Goal: Task Accomplishment & Management: Complete application form

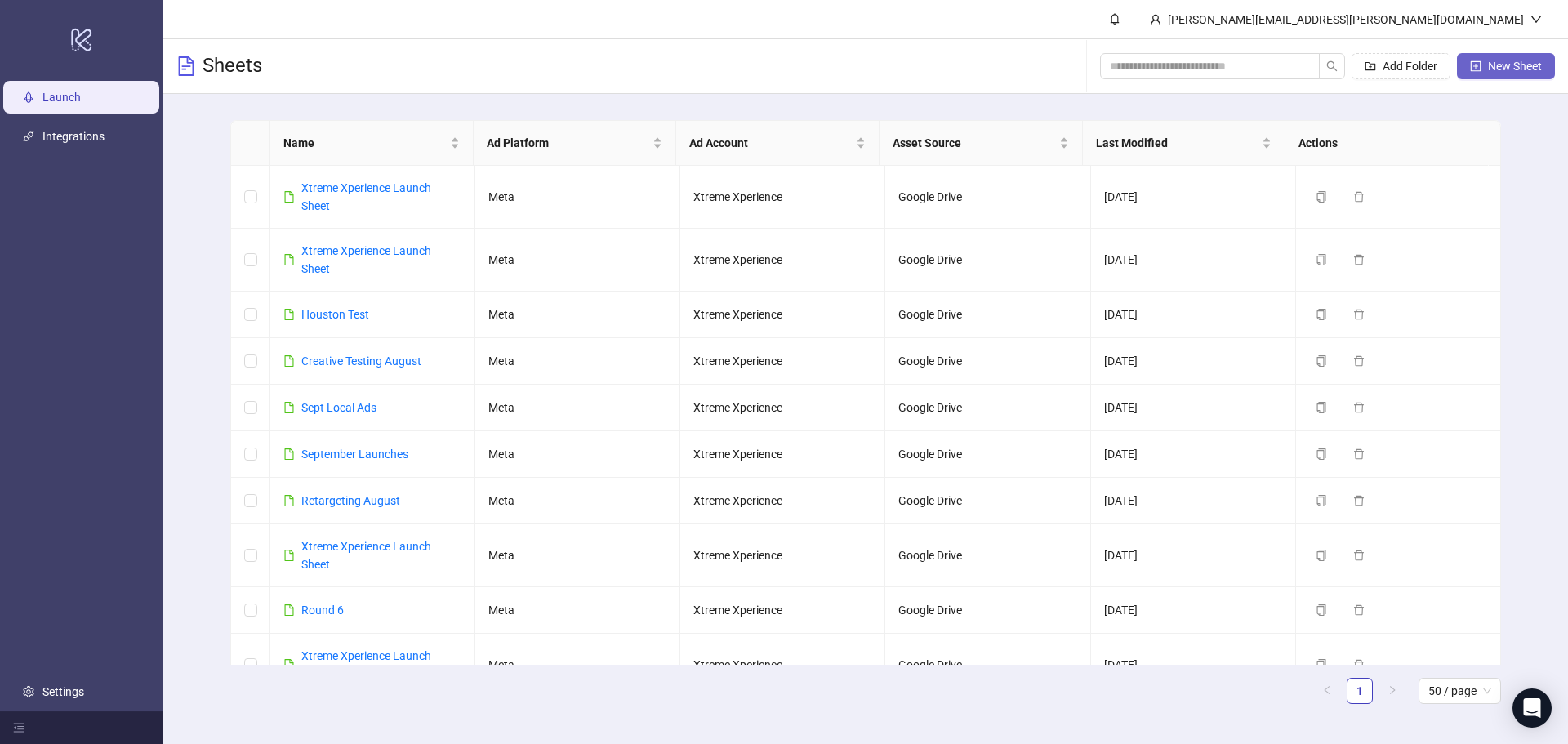
click at [1537, 60] on span "New Sheet" at bounding box center [1515, 66] width 54 height 13
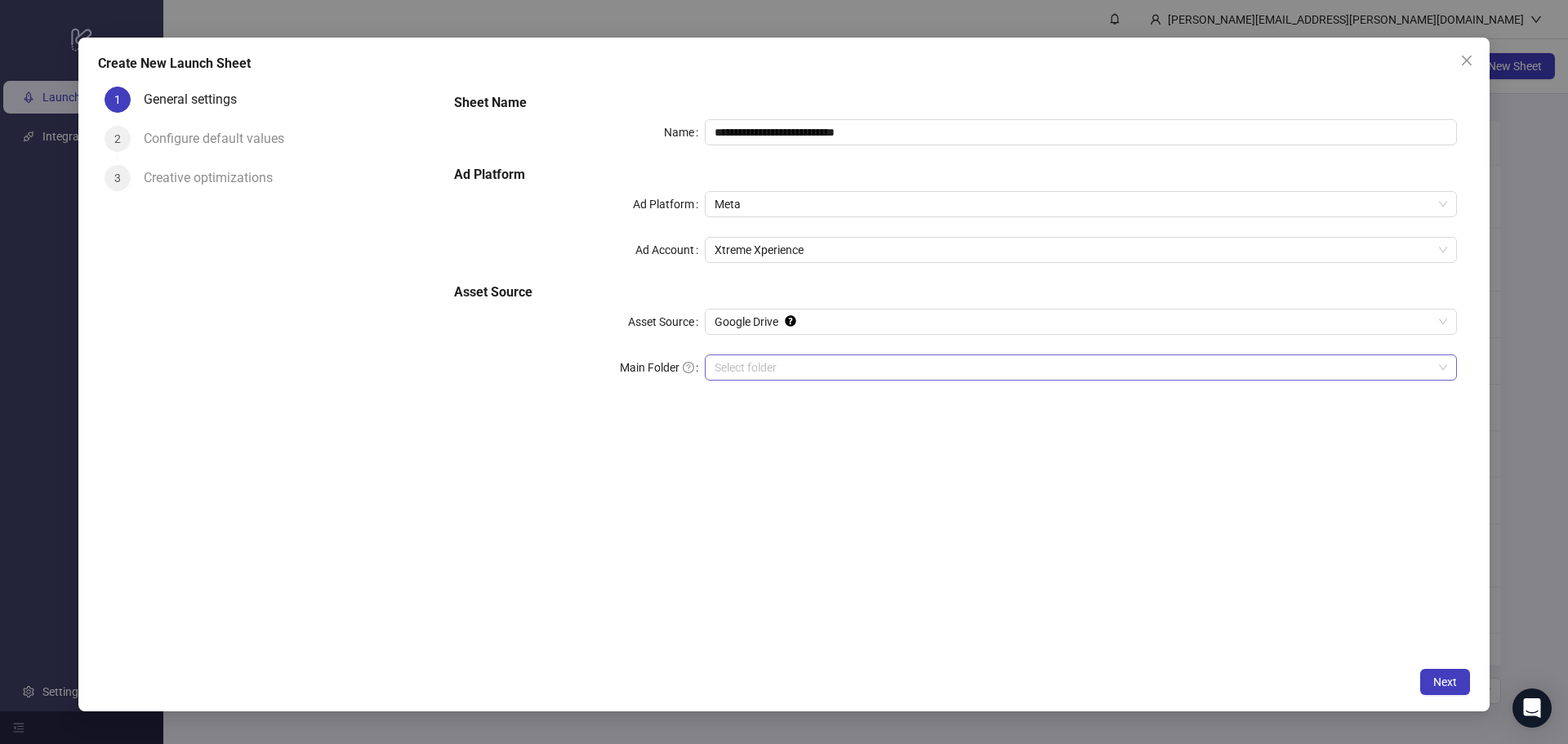
click at [759, 361] on input "Main Folder" at bounding box center [1074, 367] width 718 height 24
click at [859, 360] on input "Main Folder" at bounding box center [1074, 367] width 718 height 24
drag, startPoint x: 684, startPoint y: 127, endPoint x: 592, endPoint y: 124, distance: 92.0
click at [592, 124] on div "**********" at bounding box center [955, 132] width 1002 height 26
type input "********"
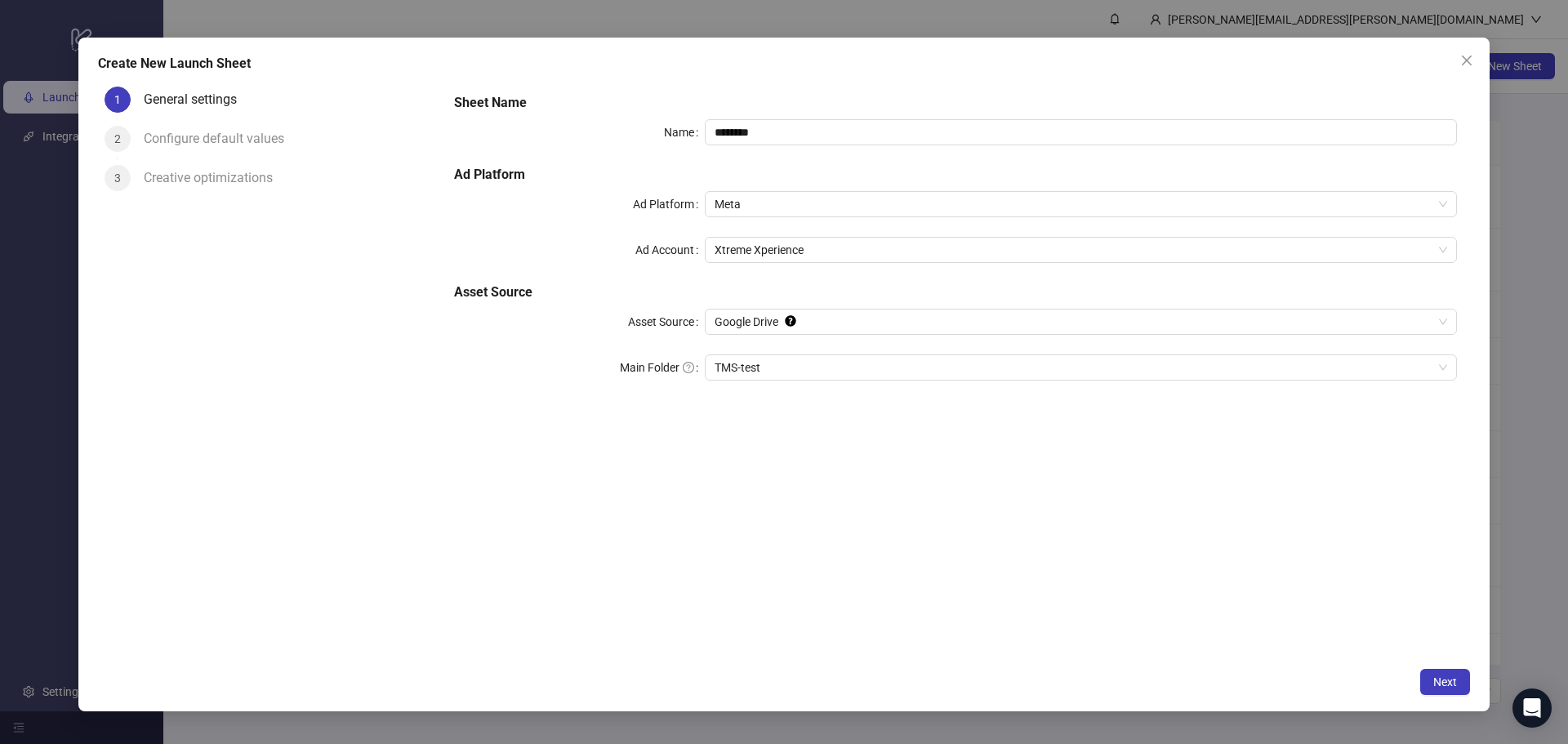
click at [592, 124] on div "Name" at bounding box center [579, 132] width 251 height 26
click at [1450, 681] on span "Next" at bounding box center [1445, 682] width 24 height 13
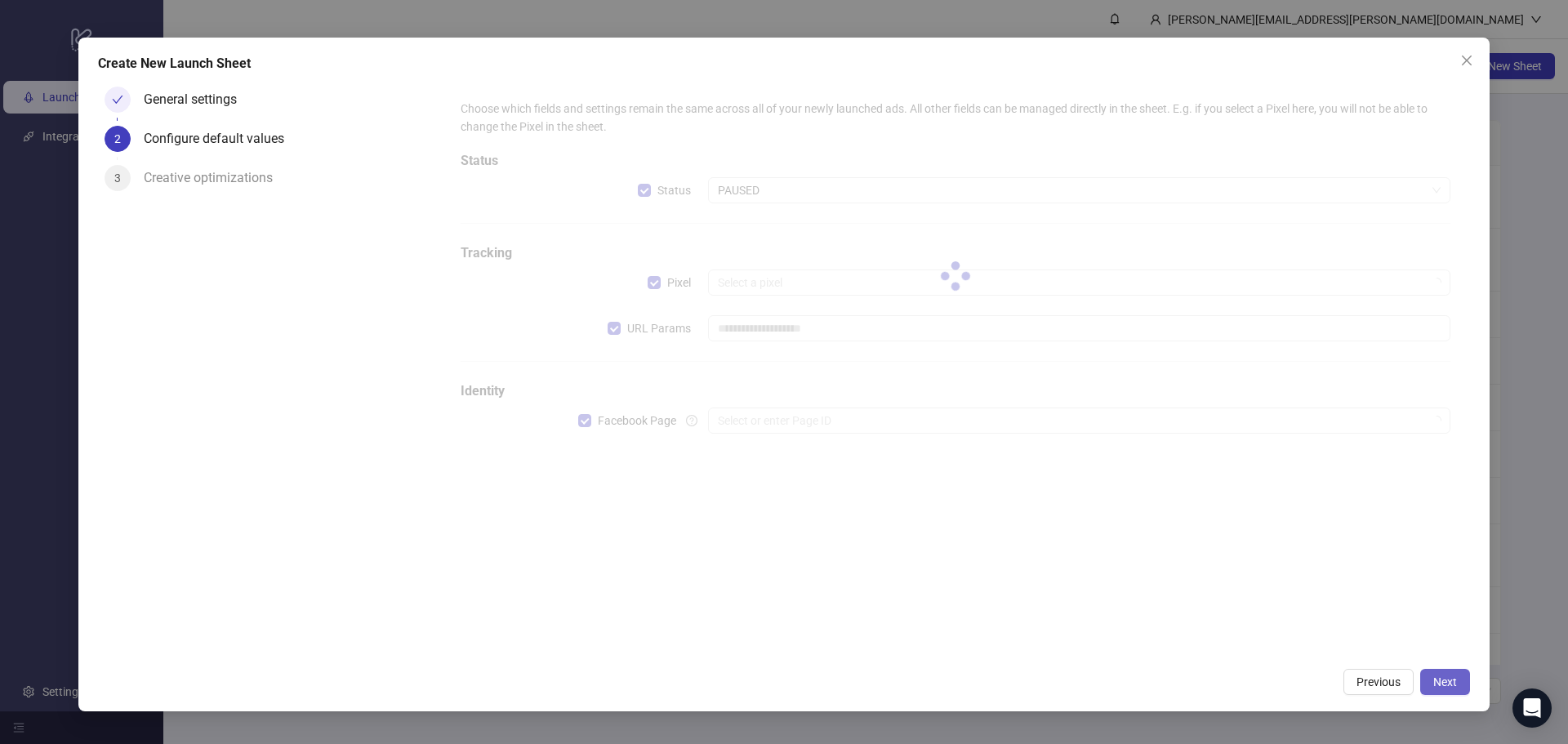
type input "**********"
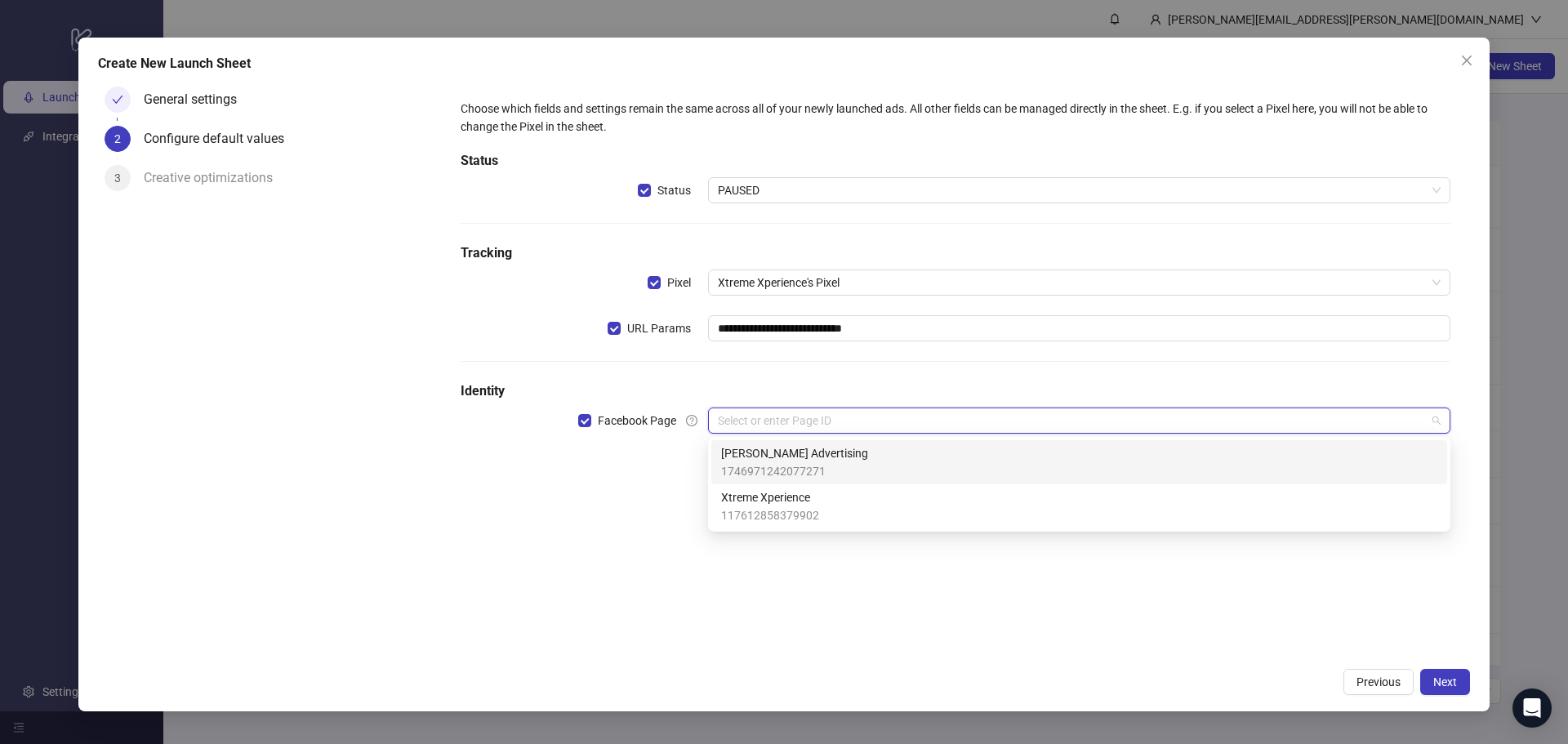
click at [819, 426] on input "search" at bounding box center [1072, 420] width 708 height 24
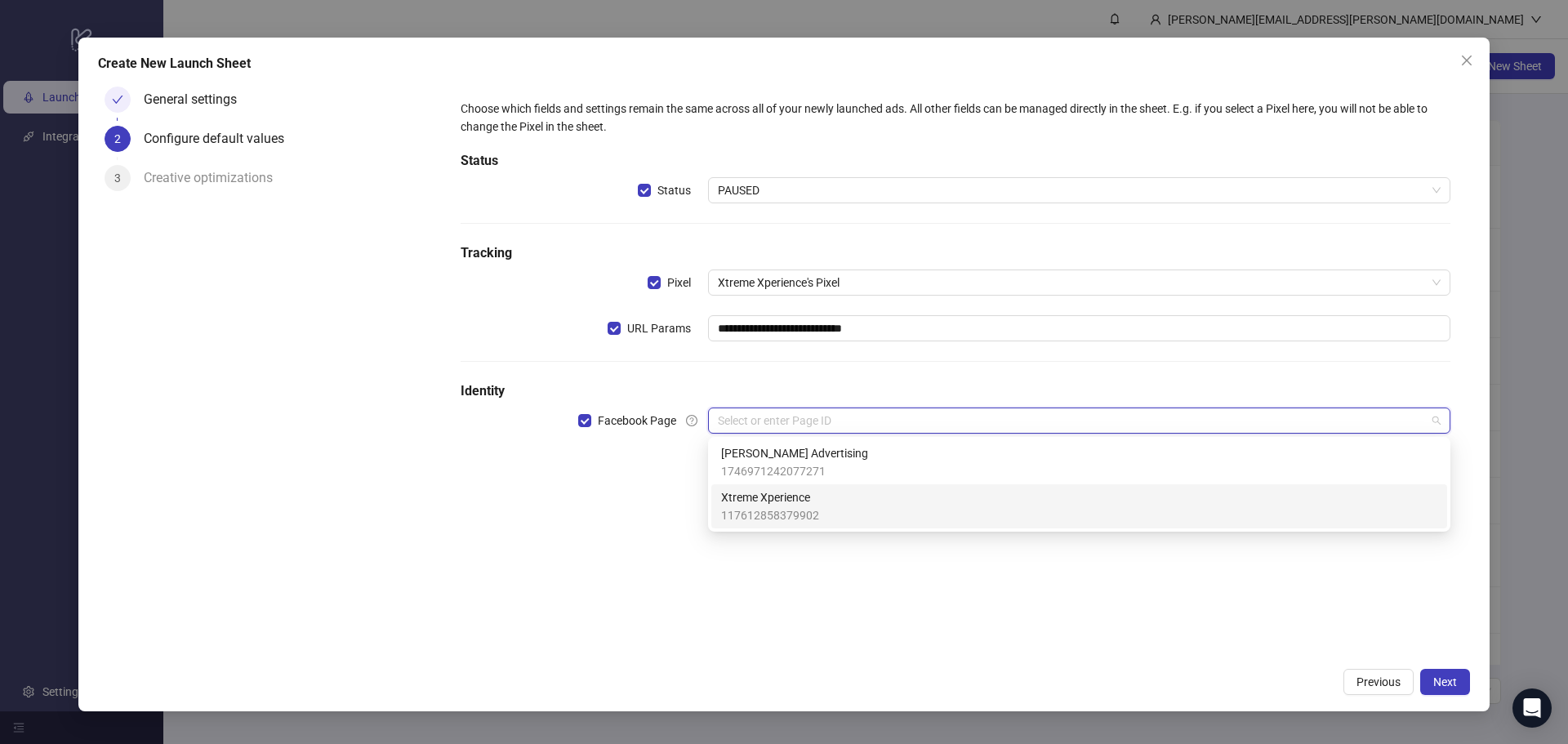
click at [819, 493] on div "Xtreme Xperience 117612858379902" at bounding box center [1079, 506] width 716 height 36
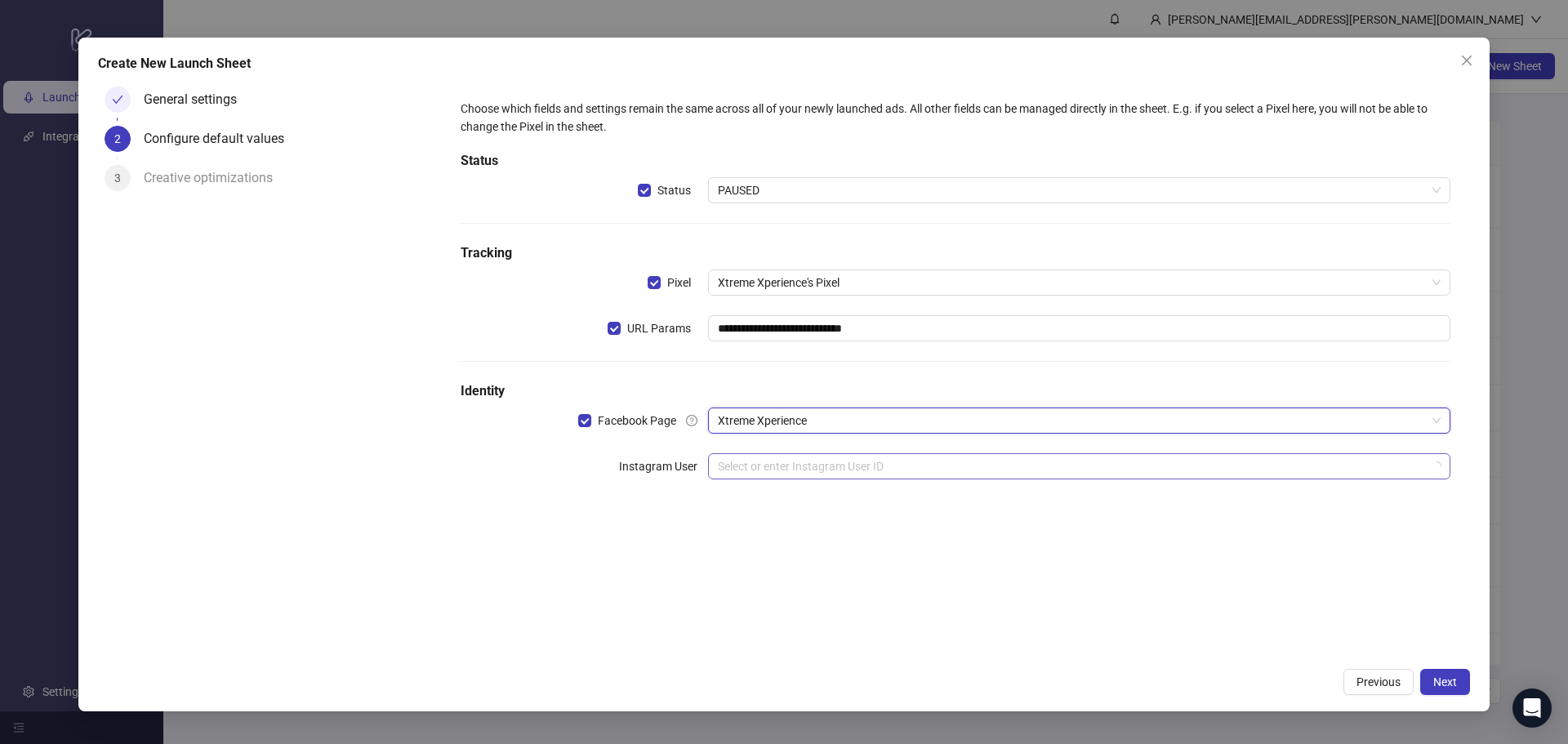
click at [810, 474] on input "search" at bounding box center [1072, 466] width 708 height 24
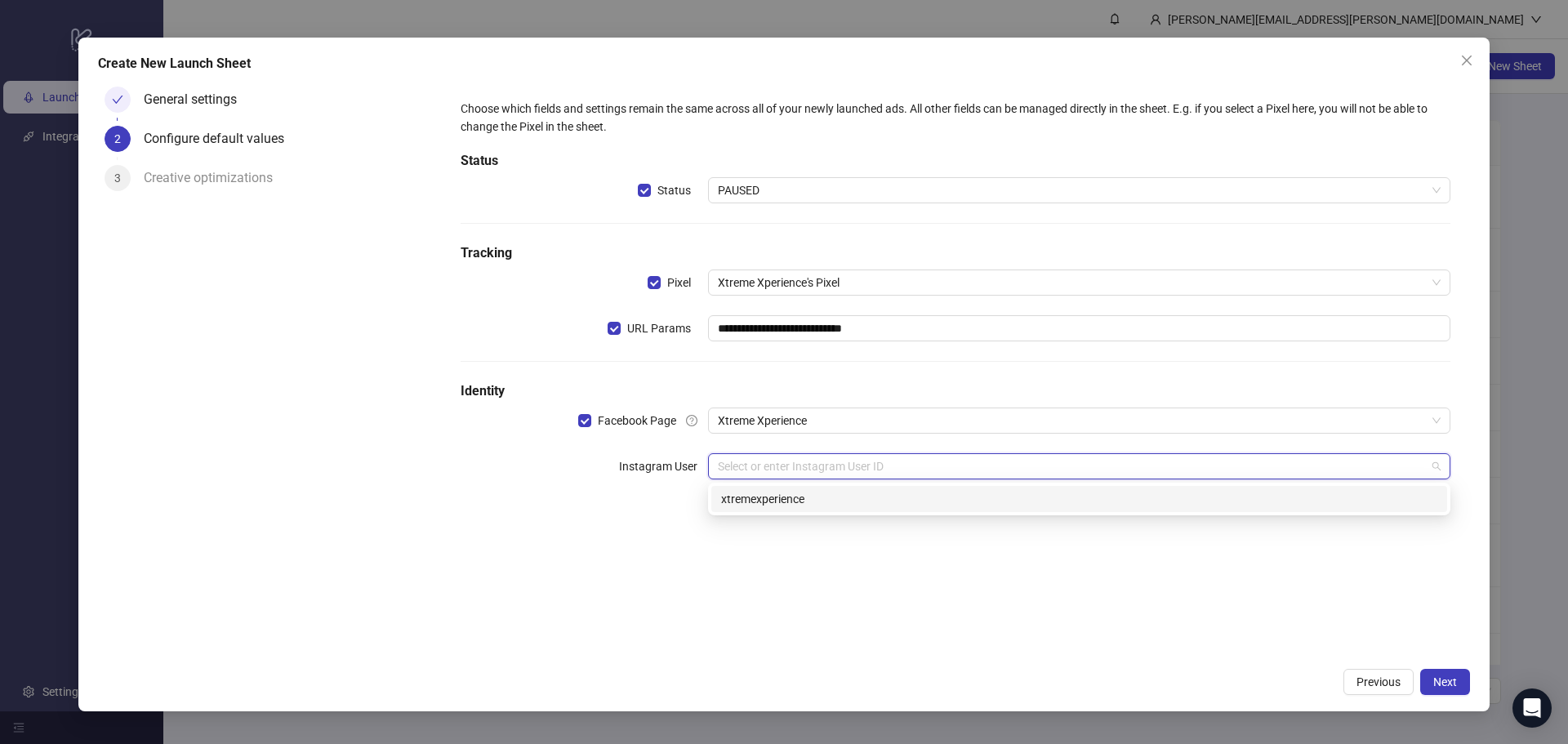
click at [806, 499] on div "xtremexperience" at bounding box center [1079, 499] width 716 height 18
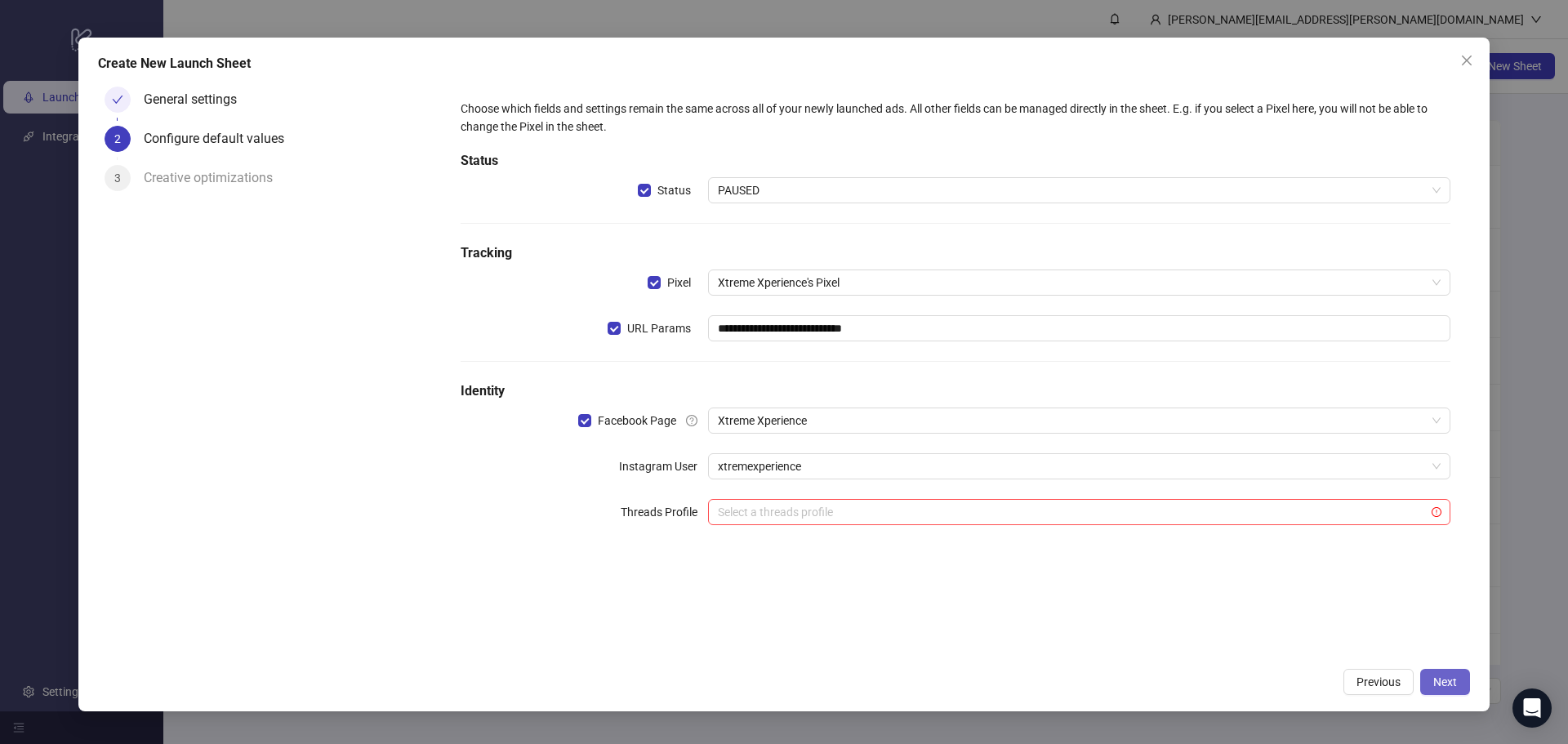
click at [1460, 682] on button "Next" at bounding box center [1445, 681] width 50 height 26
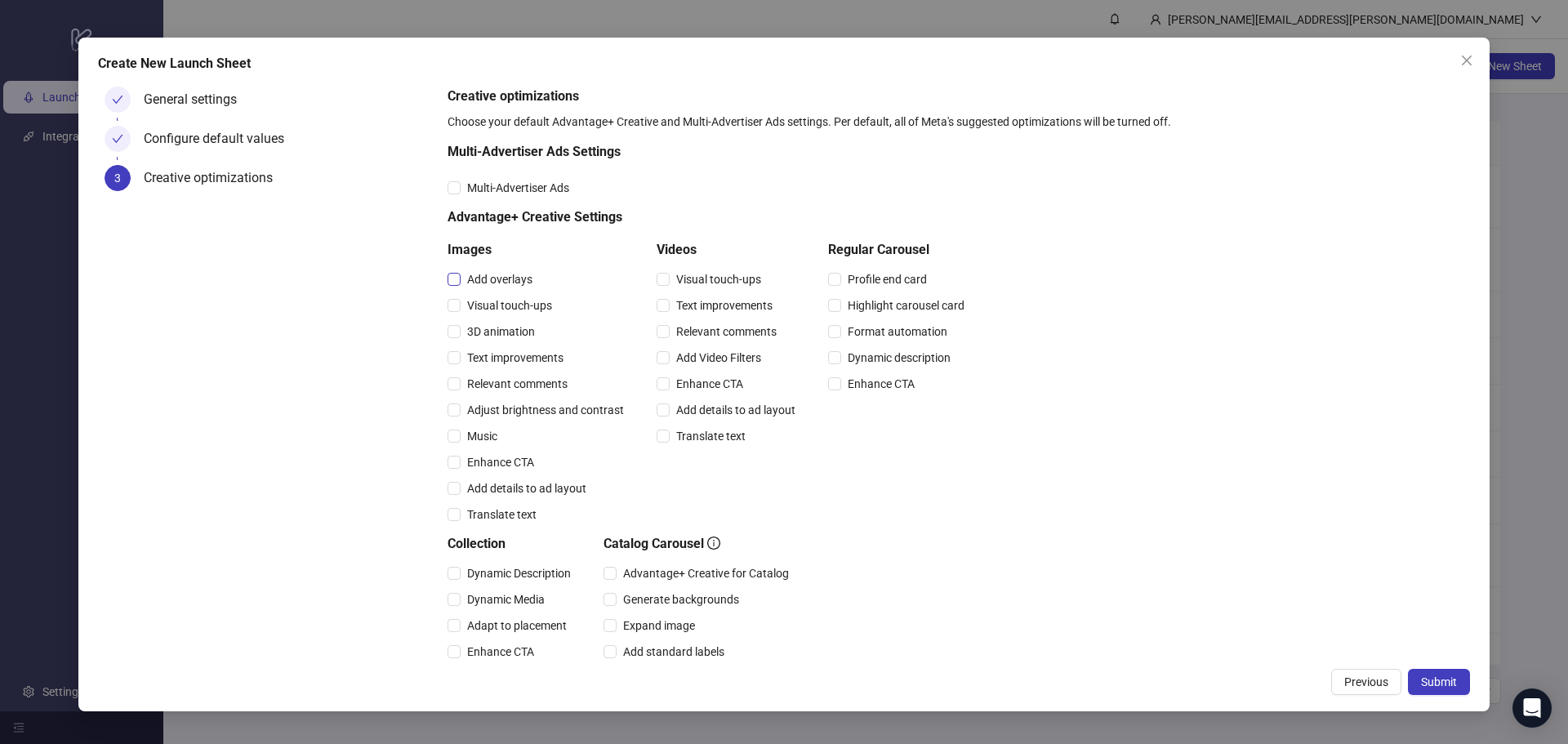
click at [522, 285] on span "Add overlays" at bounding box center [499, 279] width 78 height 18
click at [527, 307] on span "Visual touch-ups" at bounding box center [510, 305] width 98 height 18
click at [527, 331] on span "3D animation" at bounding box center [501, 331] width 81 height 18
click at [525, 364] on span "Text improvements" at bounding box center [516, 357] width 110 height 18
click at [523, 390] on span "Relevant comments" at bounding box center [518, 384] width 114 height 18
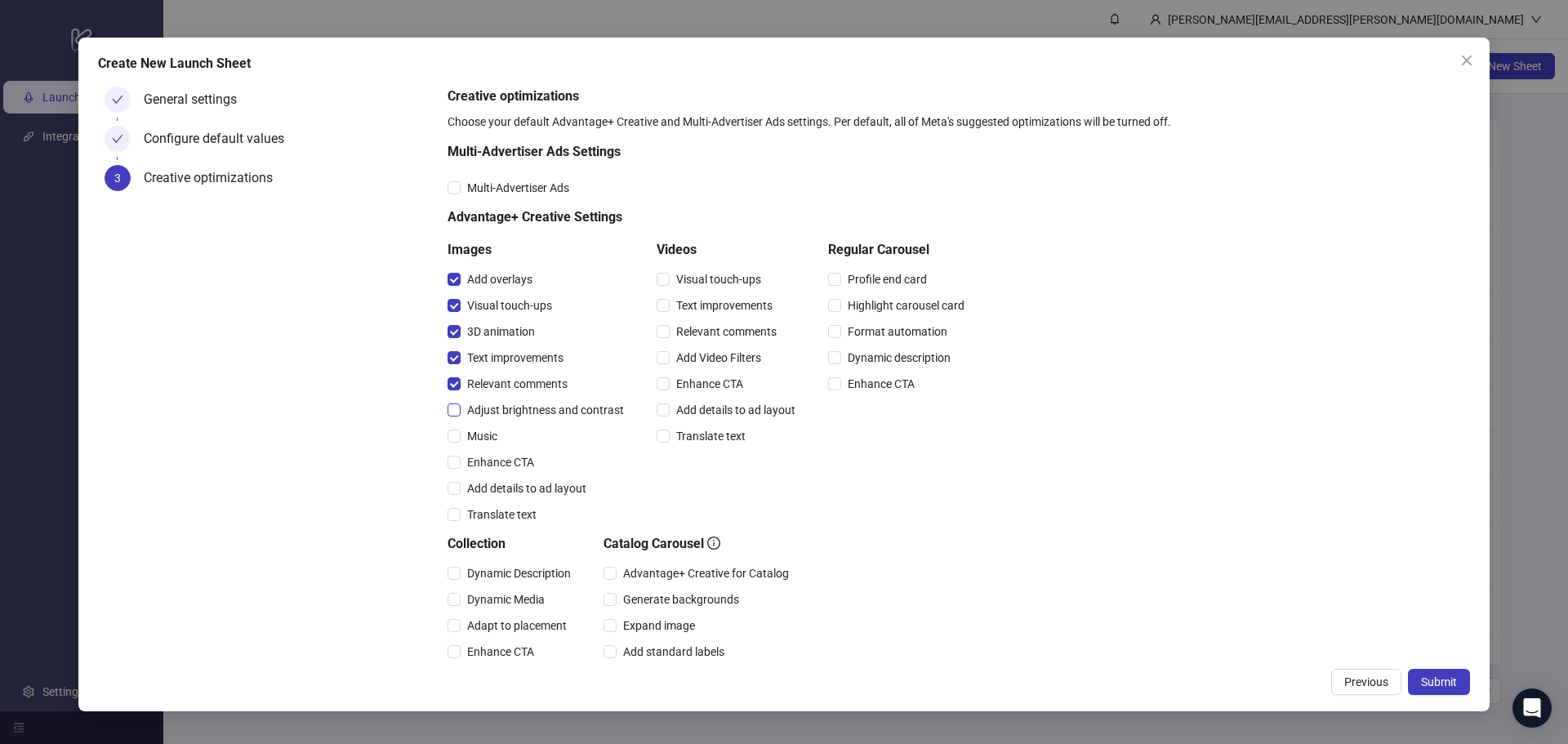
click at [523, 405] on span "Adjust brightness and contrast" at bounding box center [545, 410] width 170 height 18
click at [494, 442] on span "Music" at bounding box center [482, 436] width 43 height 18
click at [495, 464] on span "Enhance CTA" at bounding box center [500, 462] width 80 height 18
click at [495, 487] on span "Add details to ad layout" at bounding box center [527, 488] width 133 height 18
click at [713, 278] on span "Visual touch-ups" at bounding box center [719, 279] width 98 height 18
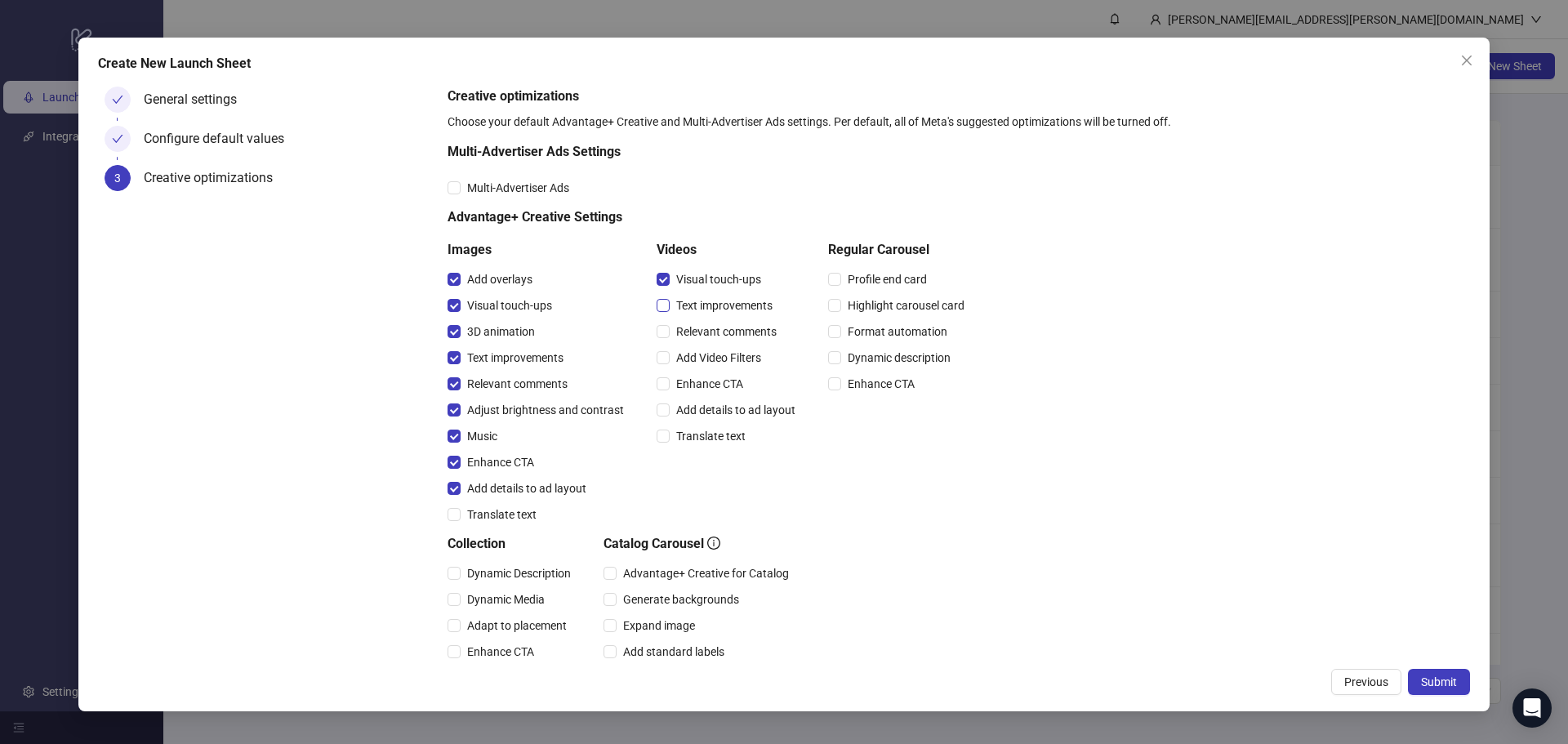
click at [700, 314] on span "Text improvements" at bounding box center [724, 305] width 110 height 18
click at [695, 338] on span "Relevant comments" at bounding box center [726, 331] width 114 height 18
click at [693, 353] on span "Add Video Filters" at bounding box center [719, 357] width 98 height 18
click at [694, 375] on div "Enhance CTA" at bounding box center [729, 384] width 145 height 18
click at [695, 381] on span "Enhance CTA" at bounding box center [709, 384] width 80 height 18
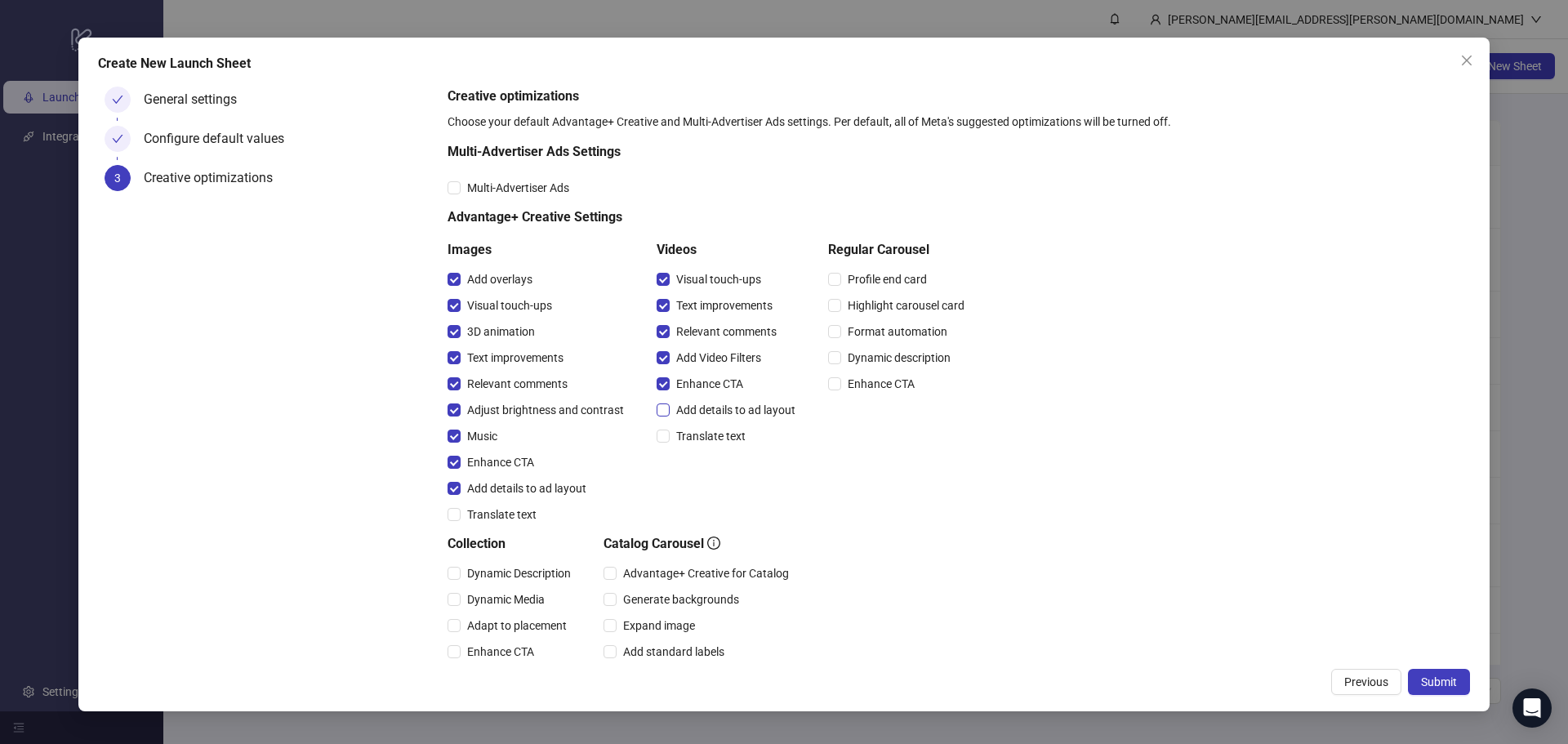
click at [695, 405] on span "Add details to ad layout" at bounding box center [736, 410] width 133 height 18
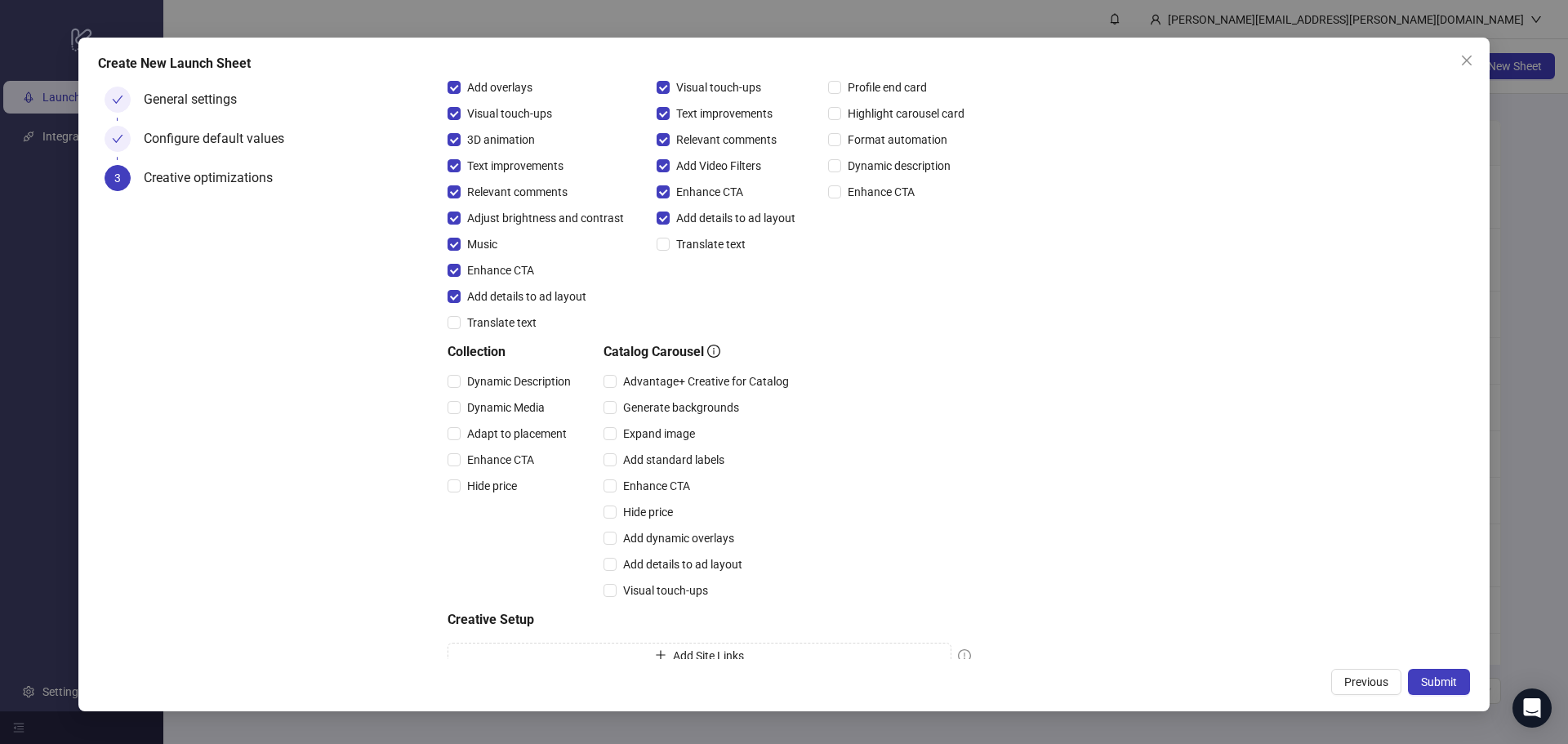
scroll to position [253, 0]
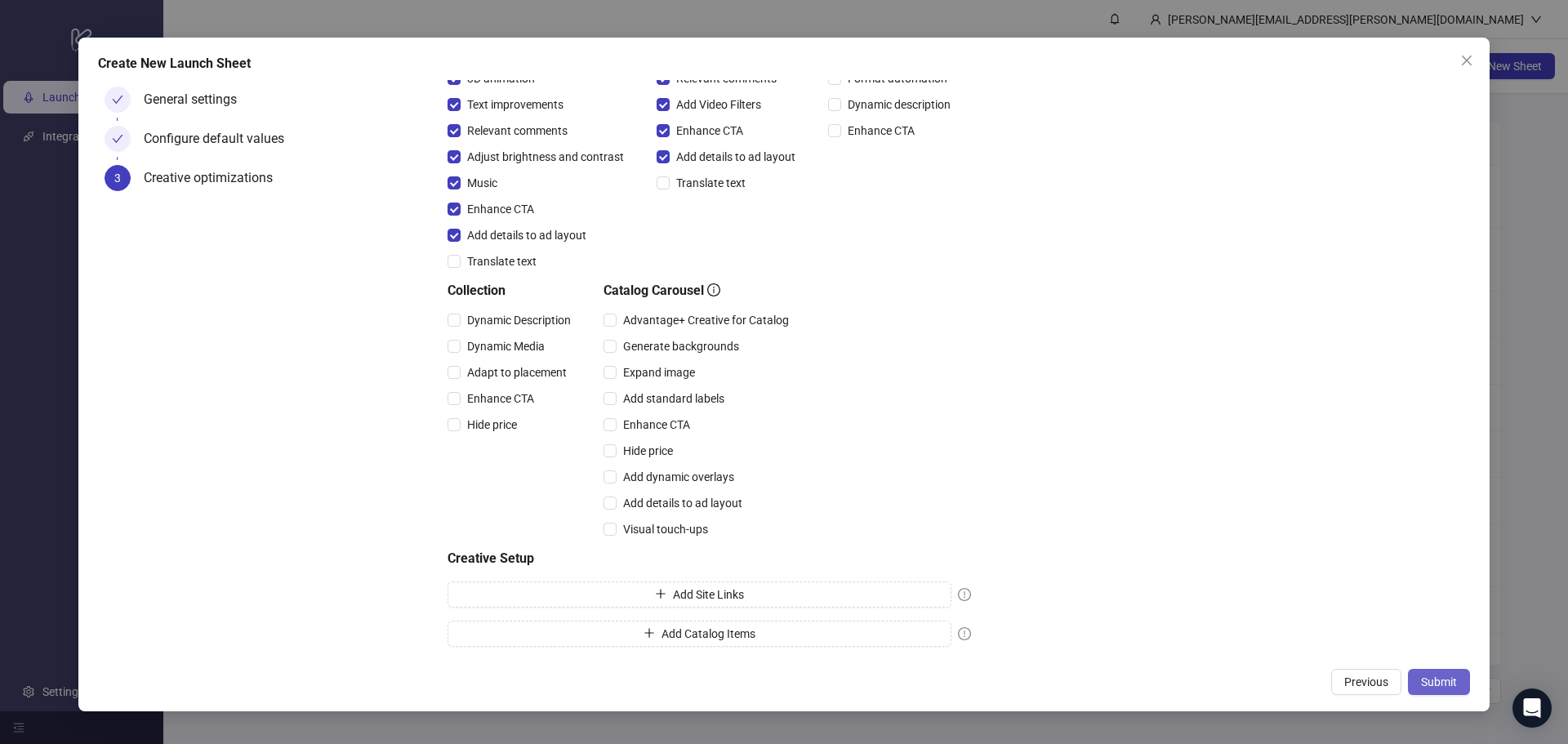
click at [1437, 681] on span "Submit" at bounding box center [1438, 682] width 36 height 13
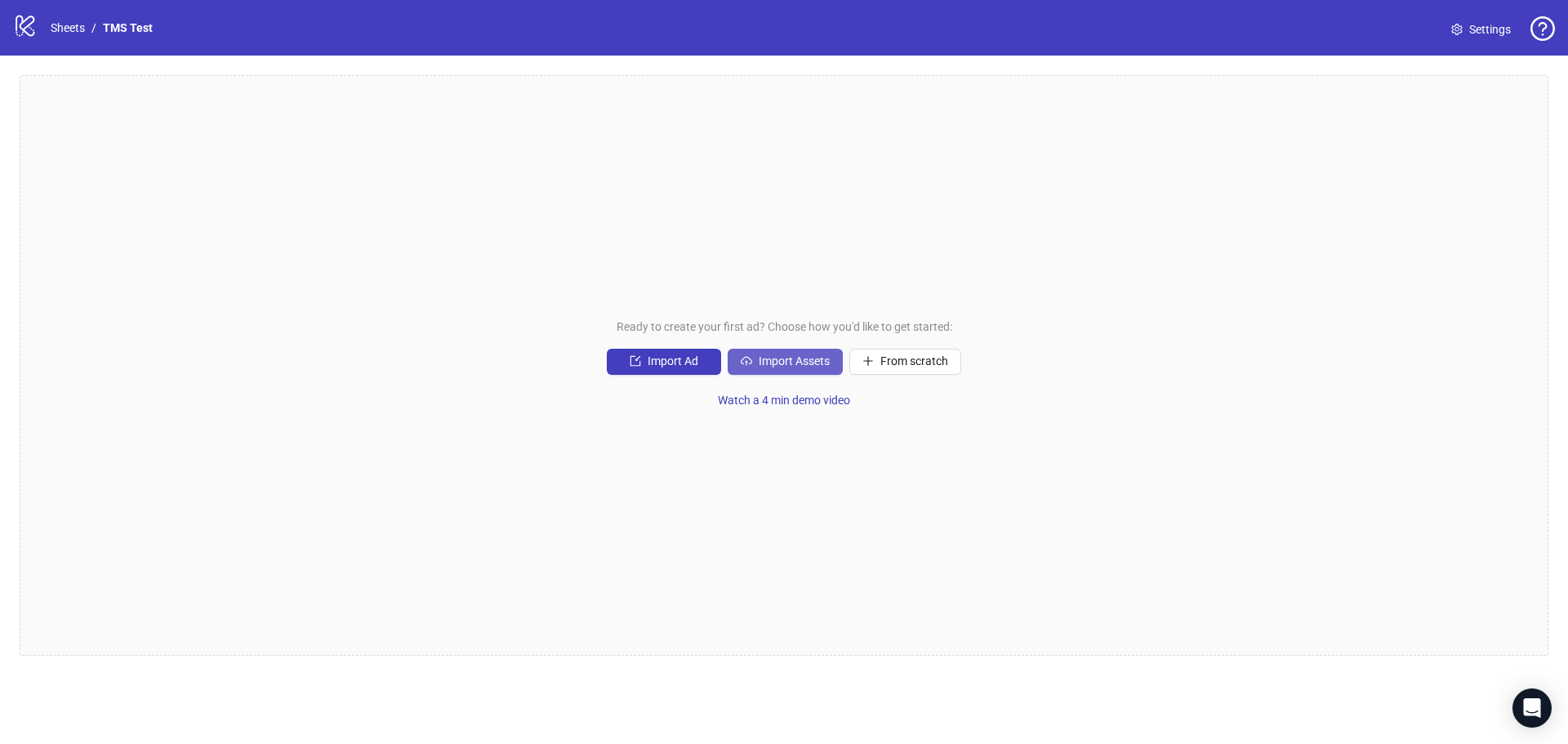
click at [811, 354] on span "Import Assets" at bounding box center [795, 361] width 71 height 13
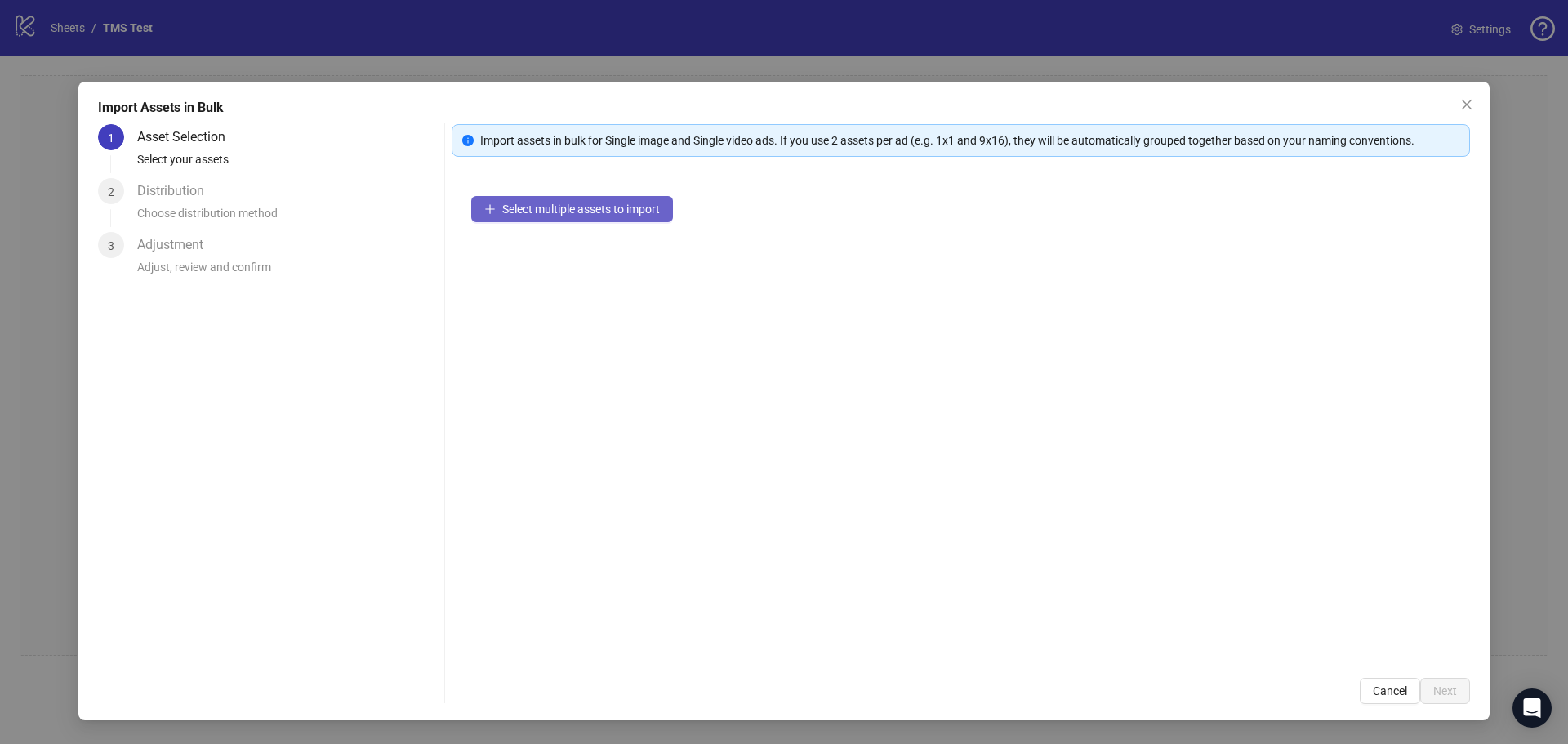
click at [660, 210] on span "Select multiple assets to import" at bounding box center [581, 210] width 158 height 13
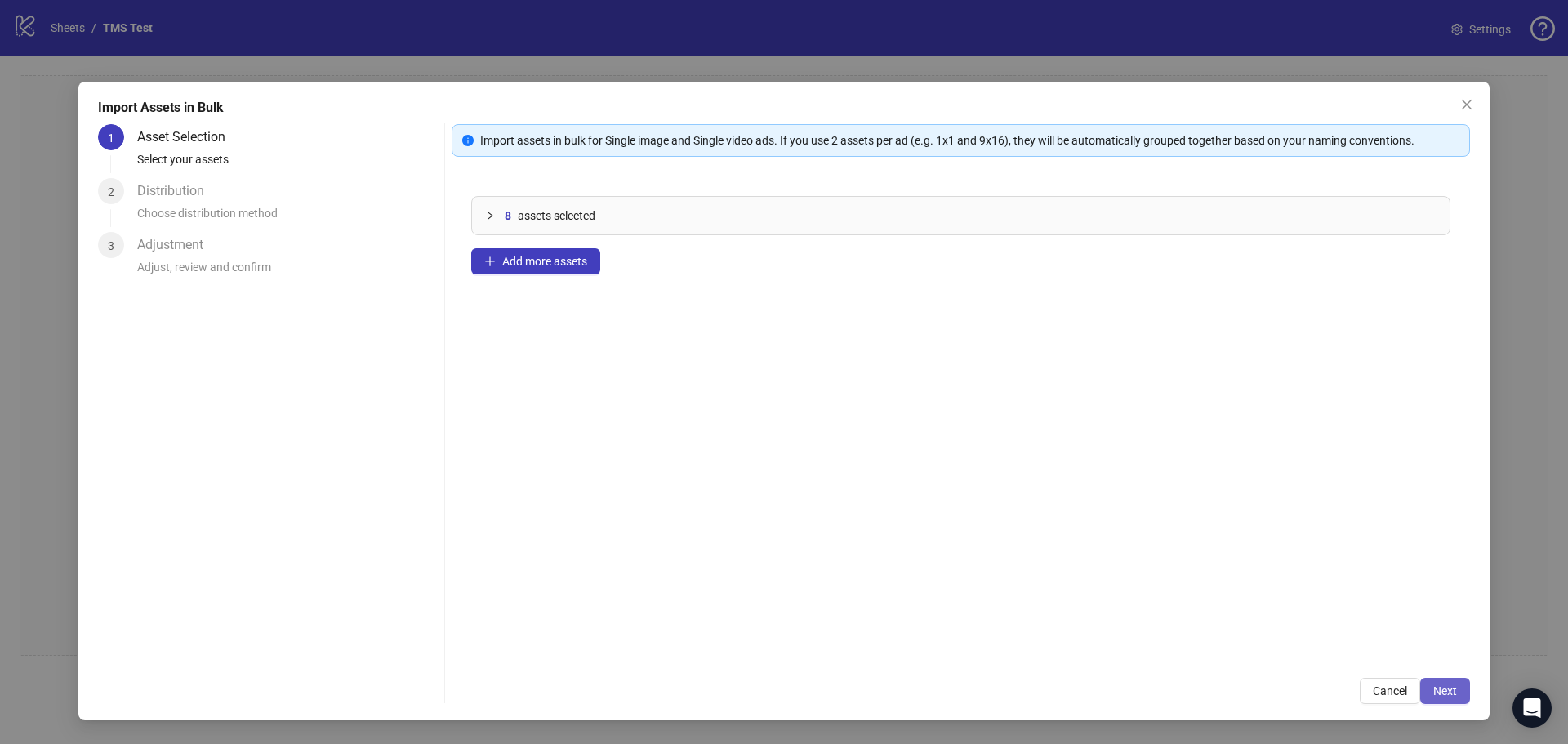
click at [1440, 682] on button "Next" at bounding box center [1445, 691] width 50 height 26
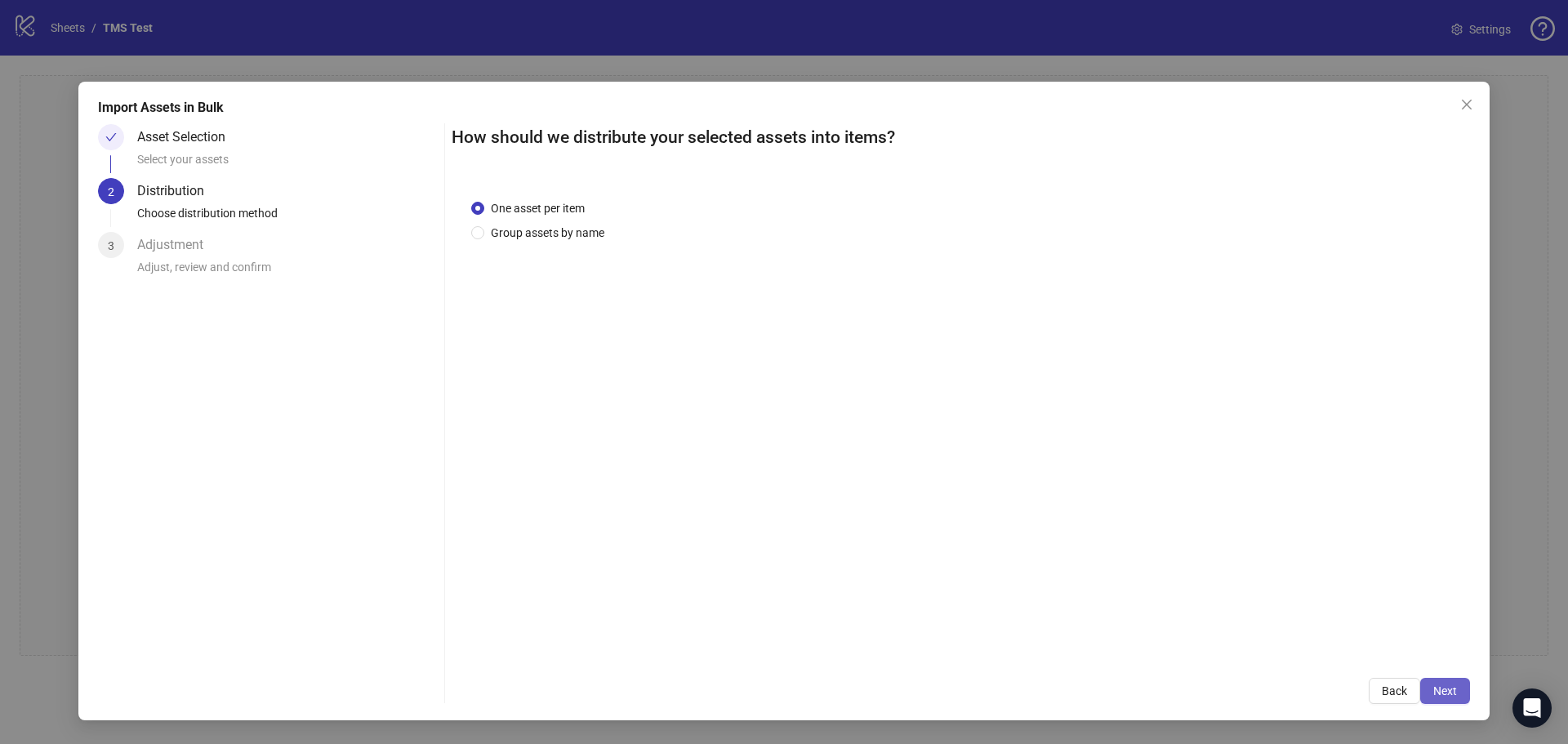
click at [1453, 686] on span "Next" at bounding box center [1445, 691] width 24 height 13
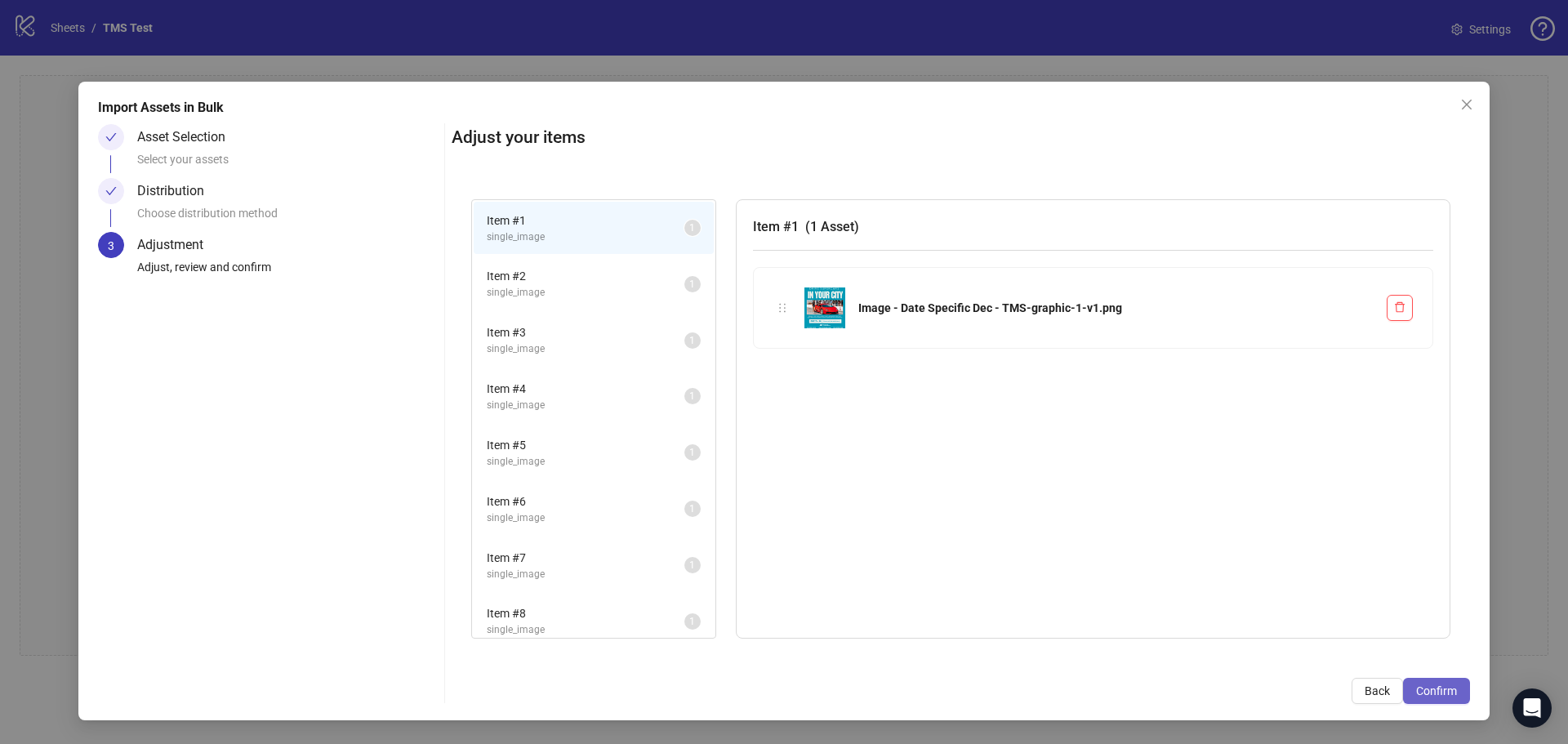
click at [1426, 679] on button "Confirm" at bounding box center [1436, 691] width 67 height 26
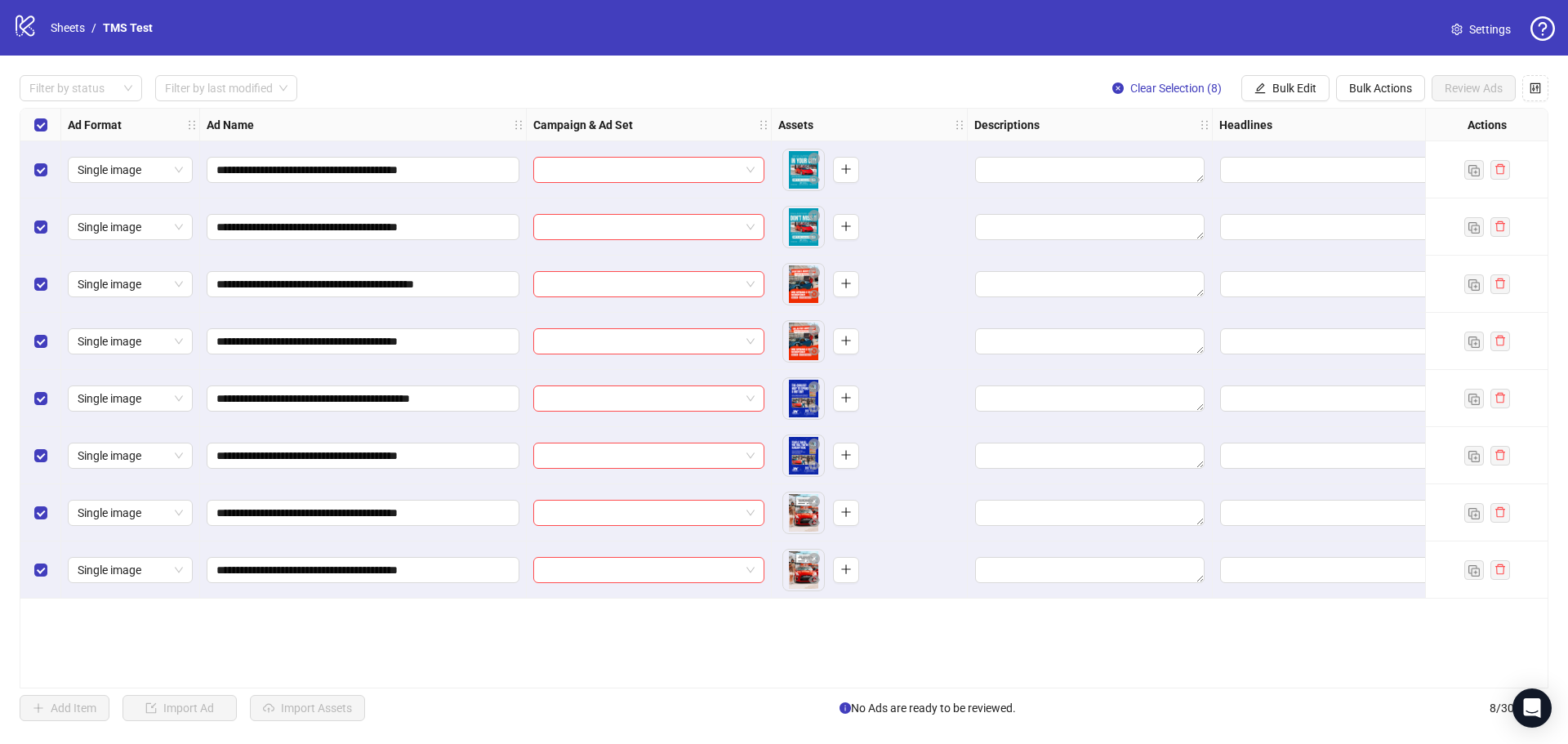
click at [348, 55] on div "logo/logo-mobile Sheets / TMS Test Settings" at bounding box center [784, 28] width 1568 height 56
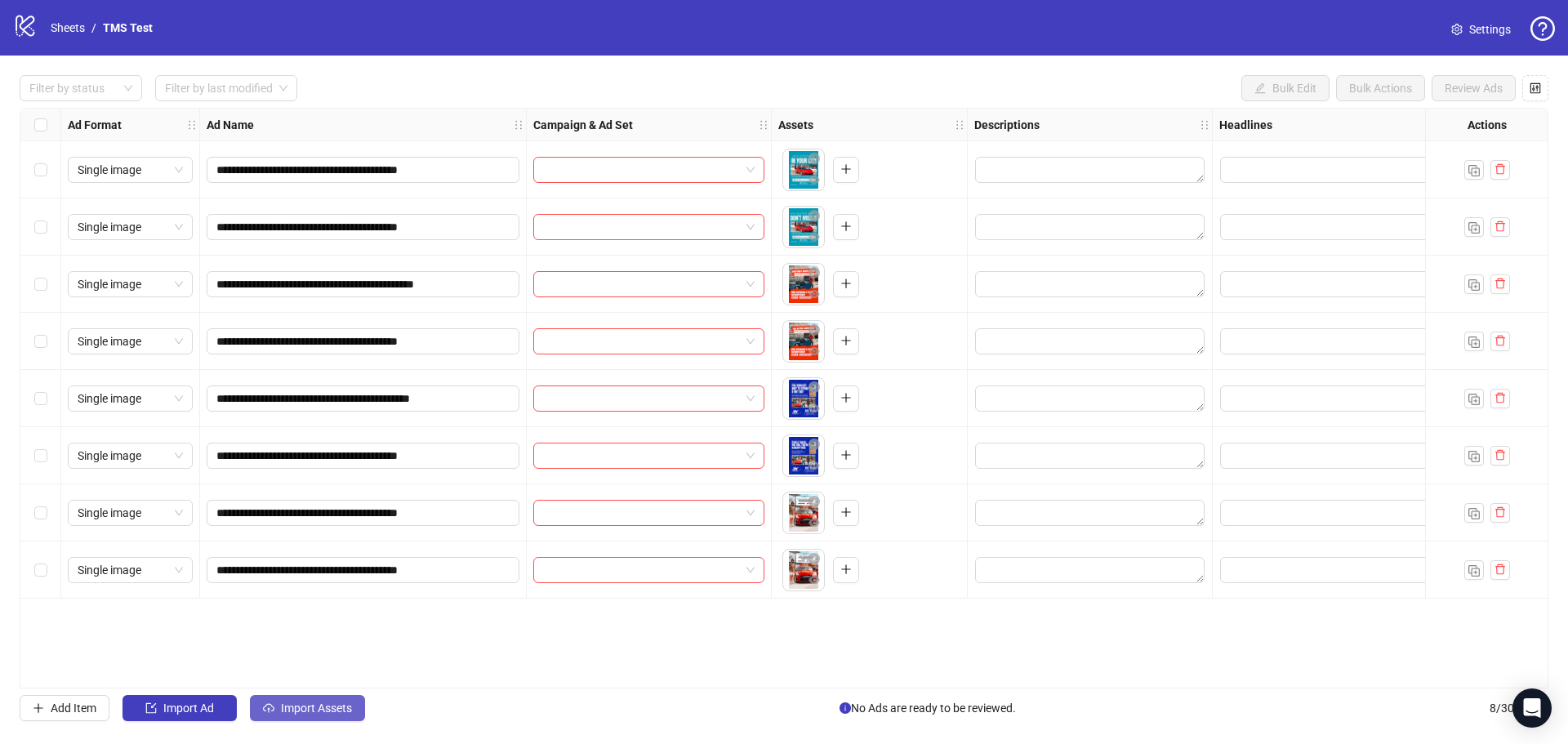
click at [327, 710] on span "Import Assets" at bounding box center [316, 708] width 71 height 13
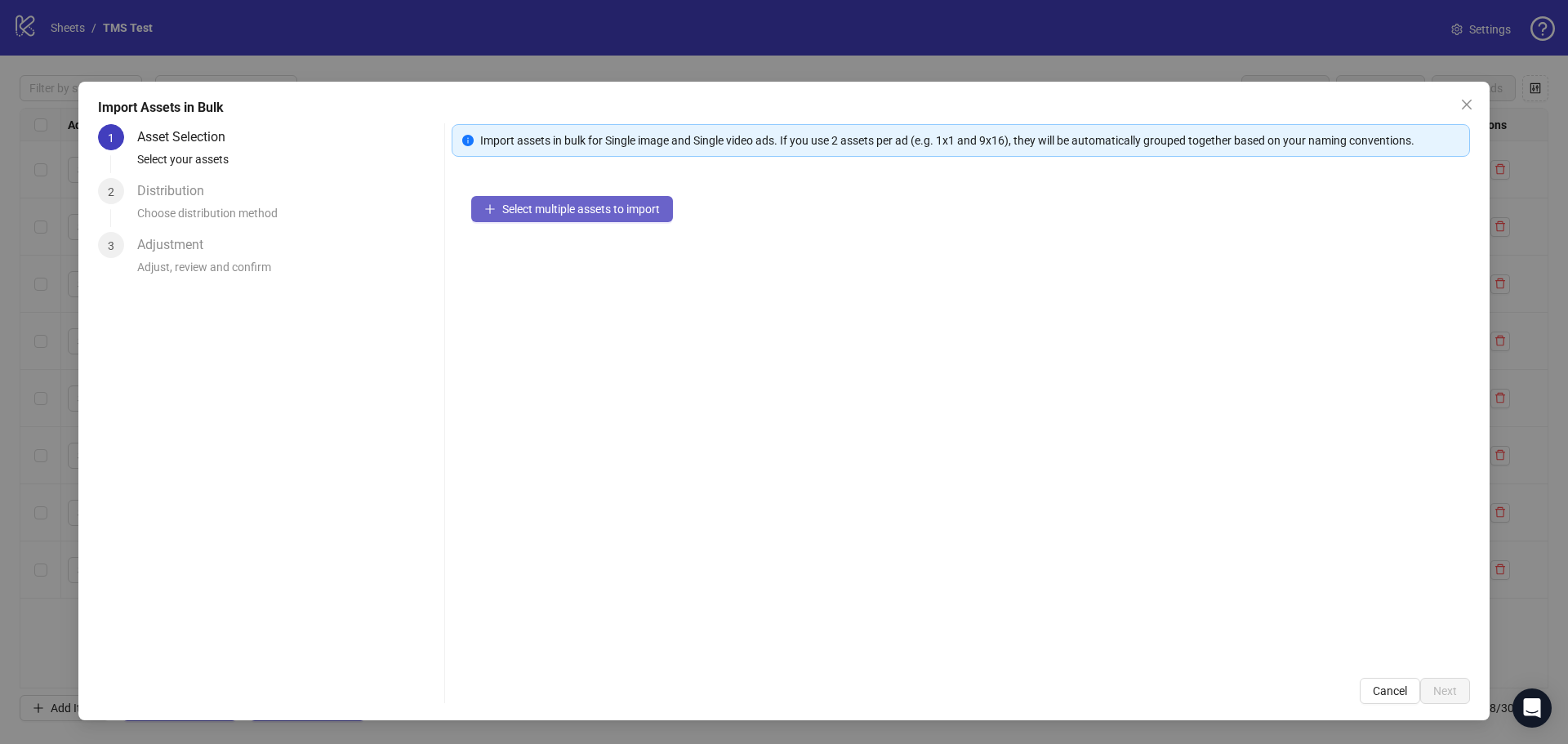
click at [509, 213] on span "Select multiple assets to import" at bounding box center [581, 210] width 158 height 13
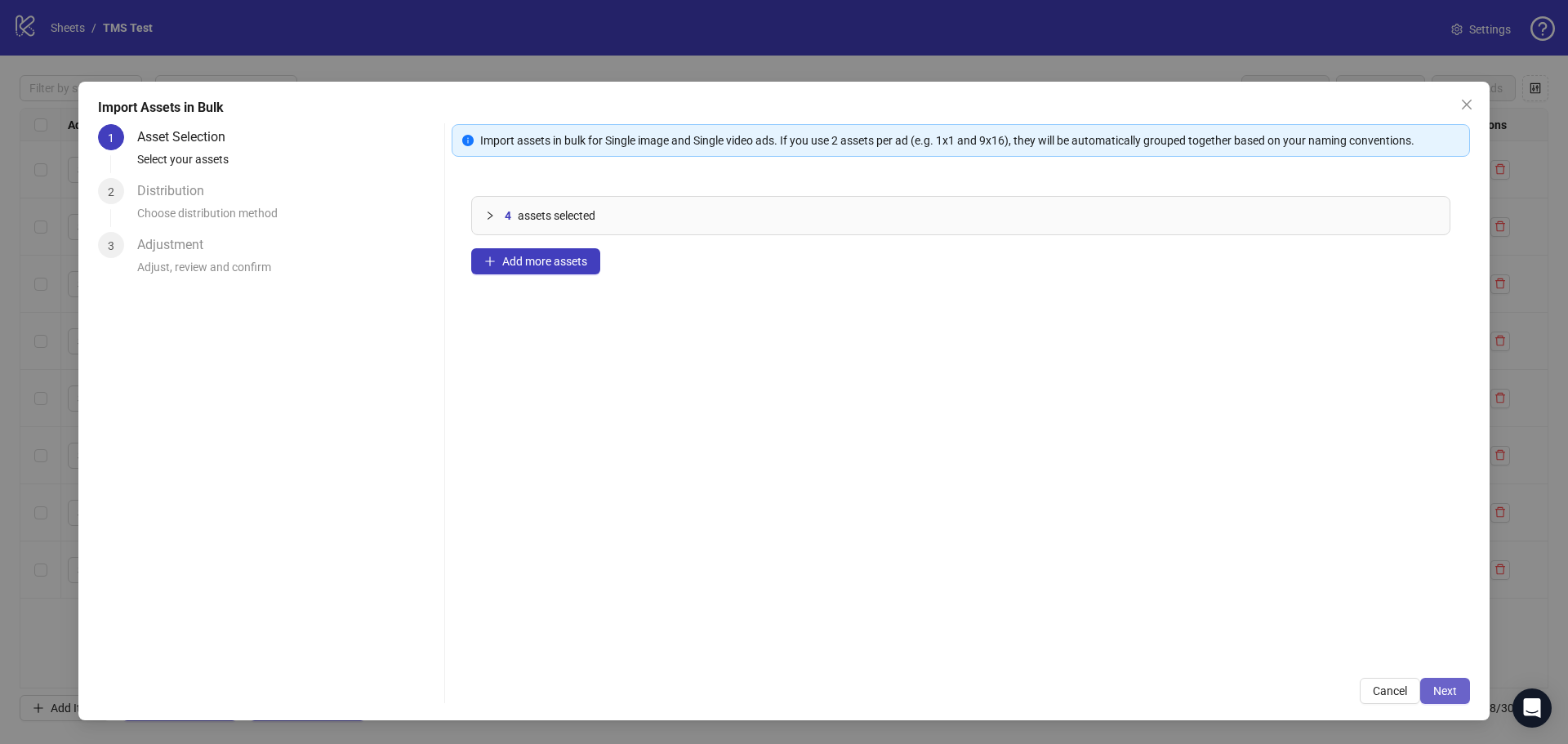
click at [1458, 695] on button "Next" at bounding box center [1445, 691] width 50 height 26
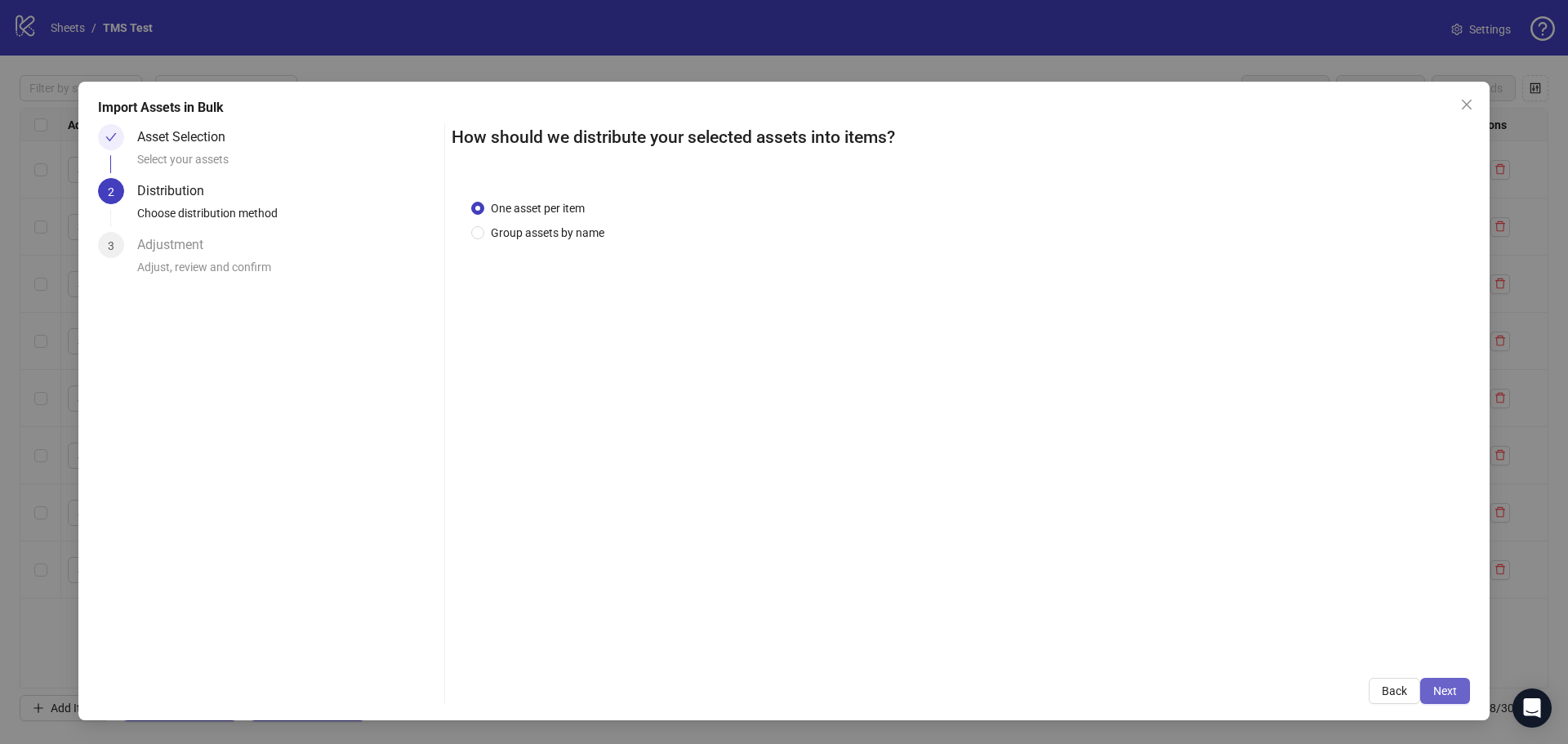
click at [1449, 687] on span "Next" at bounding box center [1445, 691] width 24 height 13
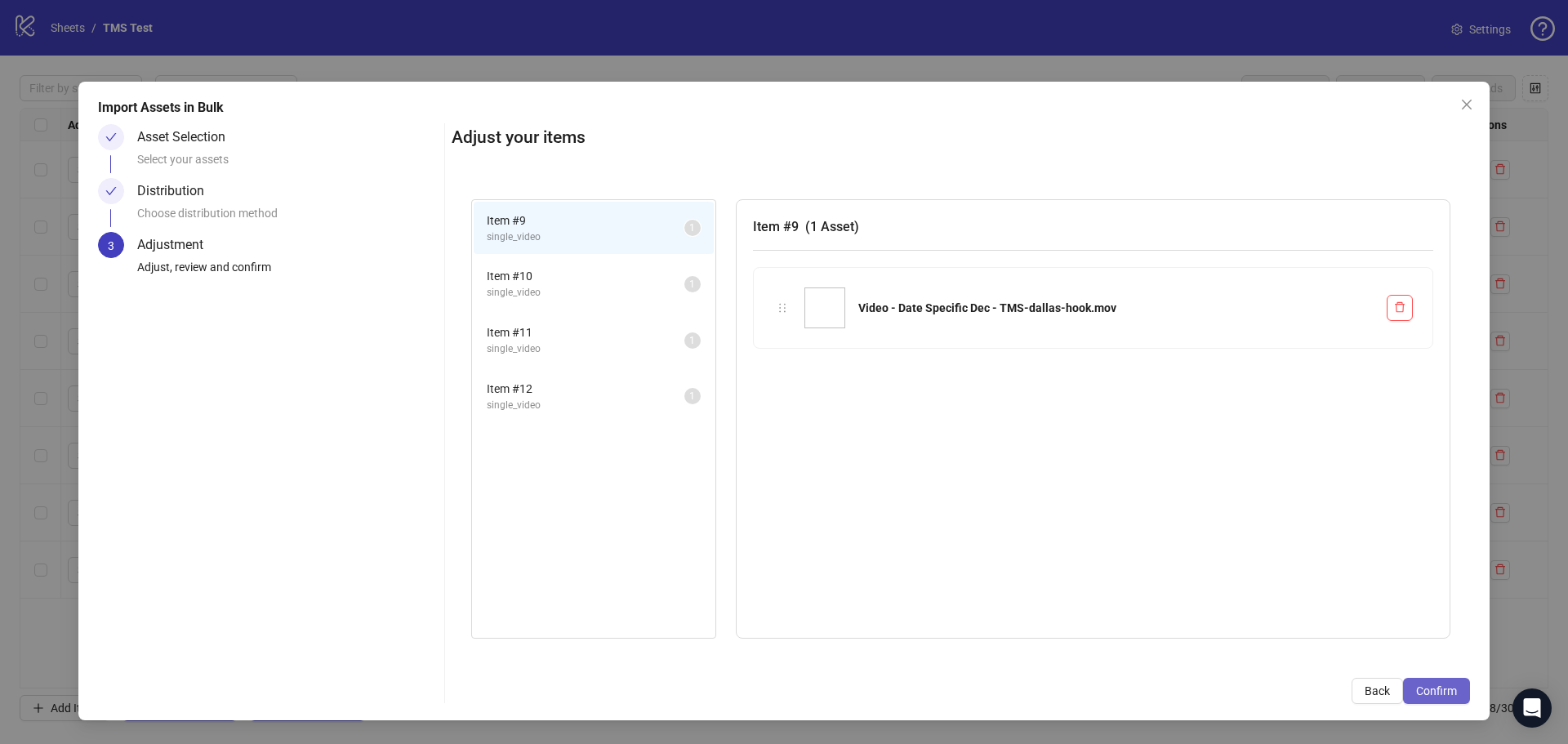
click at [1429, 689] on span "Confirm" at bounding box center [1436, 691] width 40 height 13
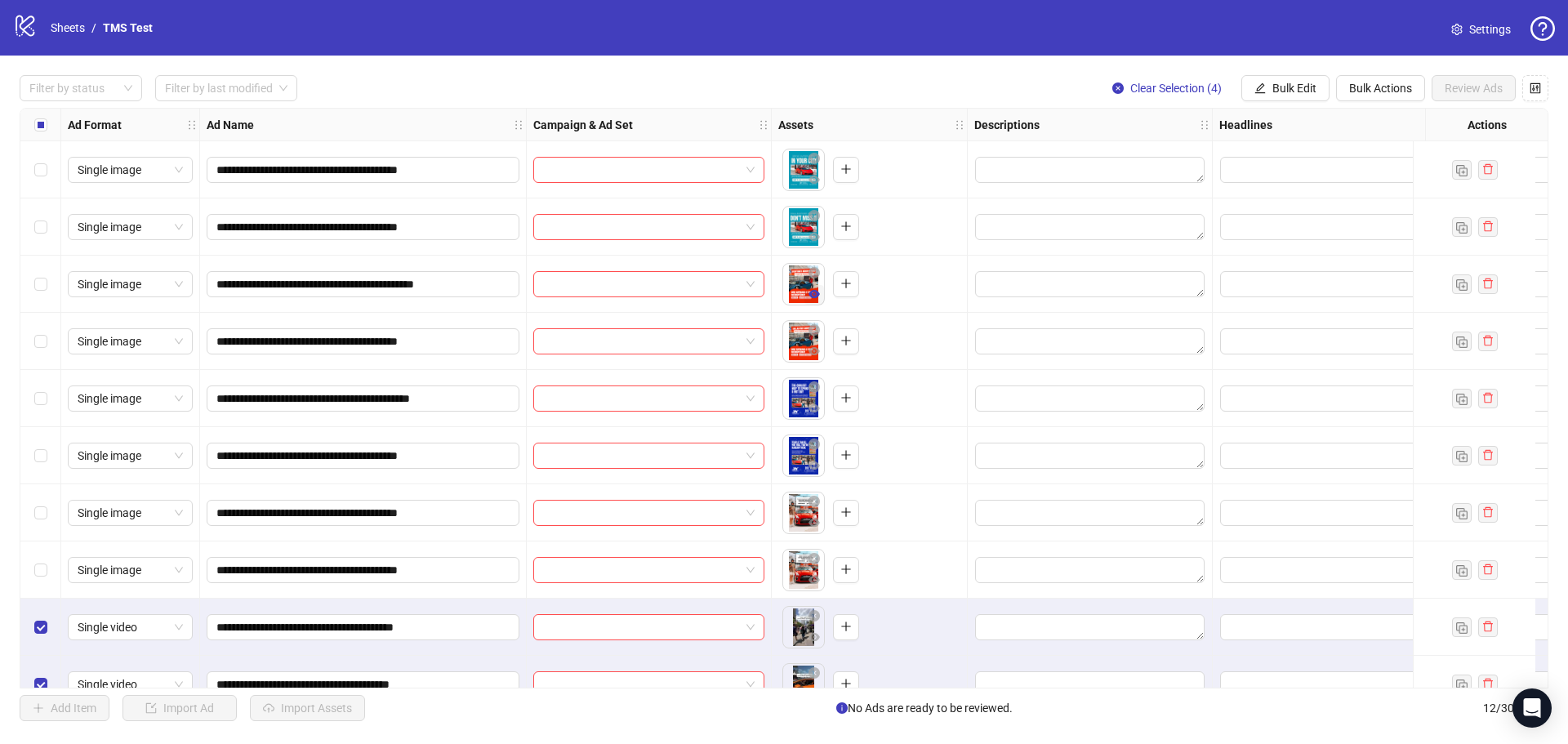
click at [812, 295] on icon "eye" at bounding box center [814, 294] width 12 height 8
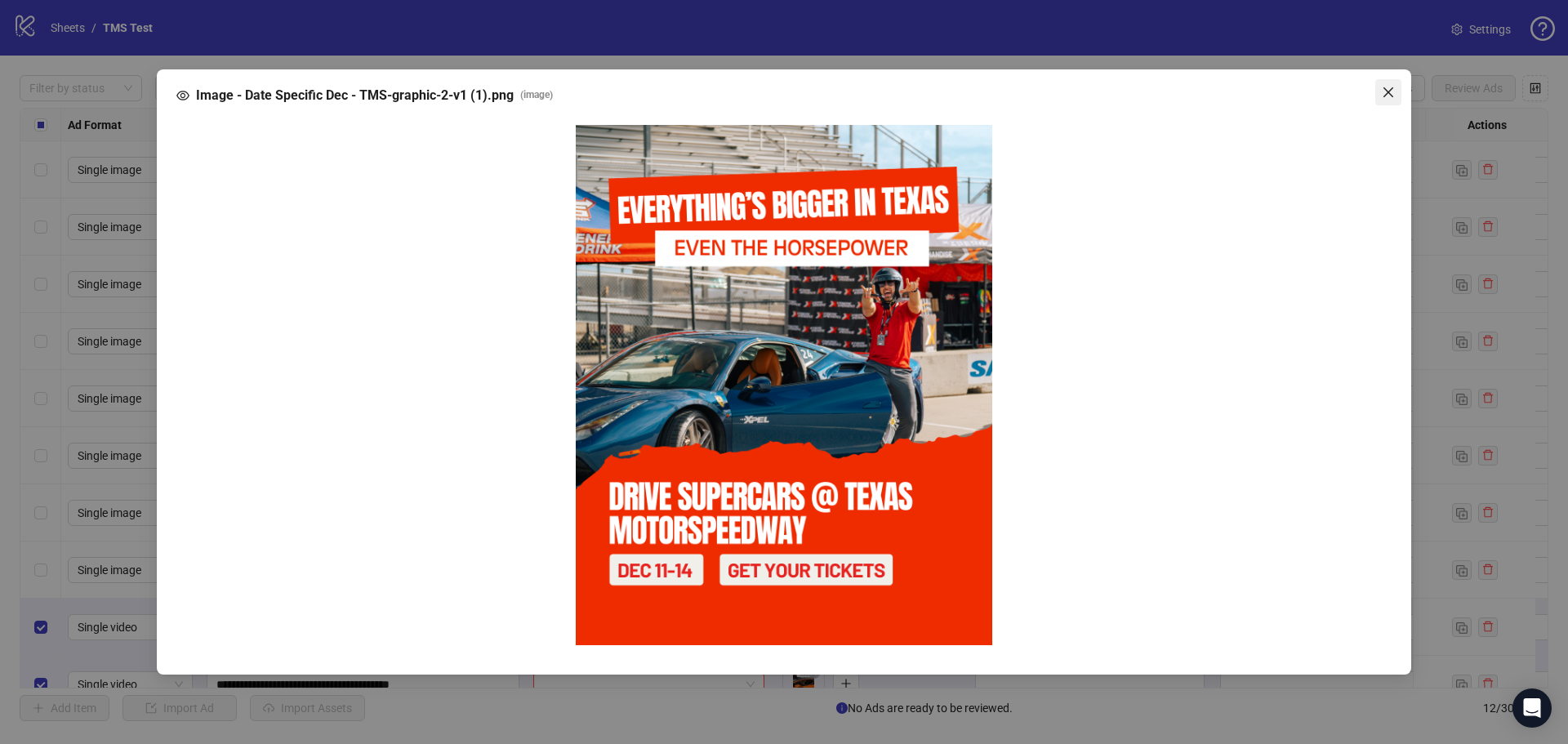
click at [1385, 92] on icon "close" at bounding box center [1388, 92] width 13 height 13
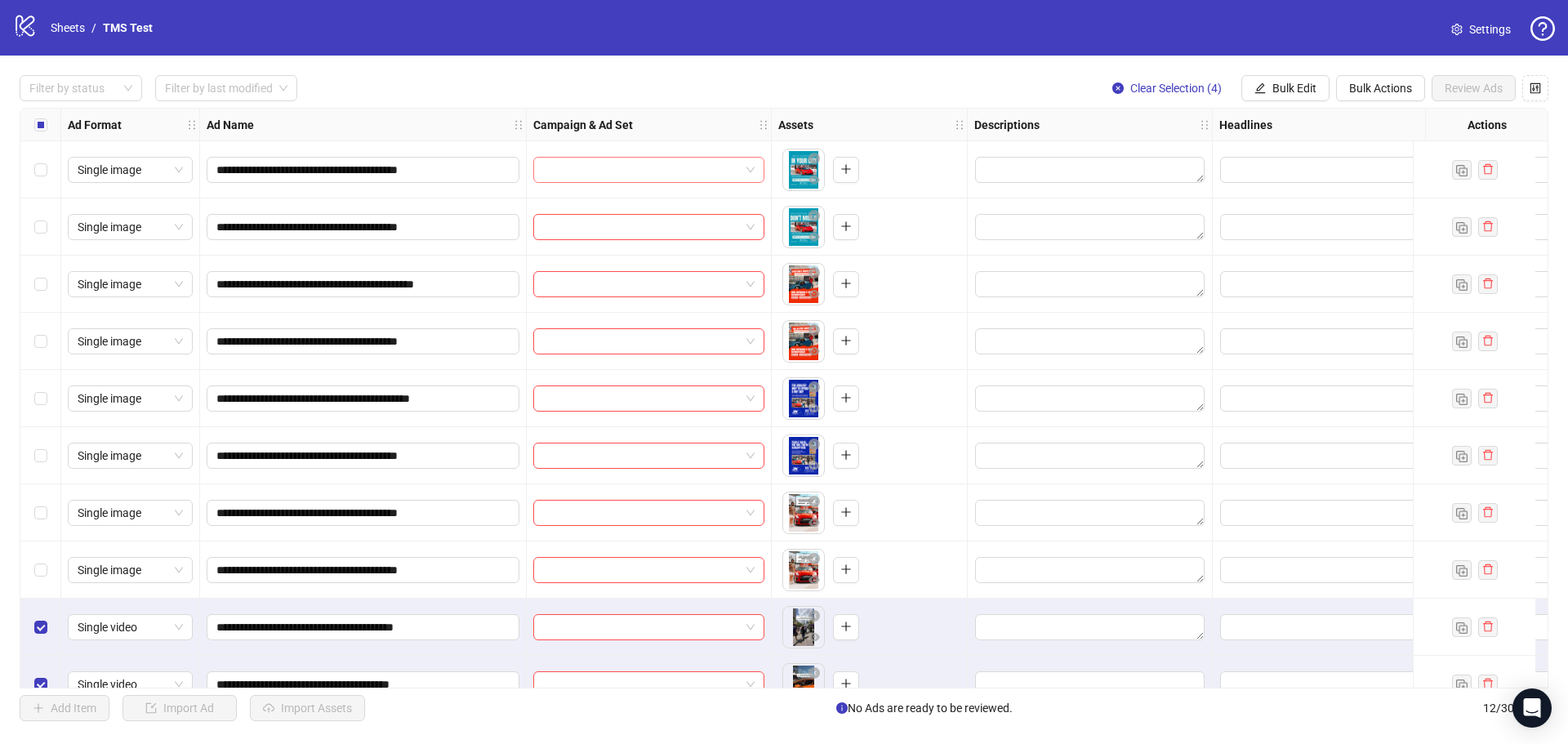
click at [655, 170] on input "search" at bounding box center [642, 169] width 197 height 24
type input "****"
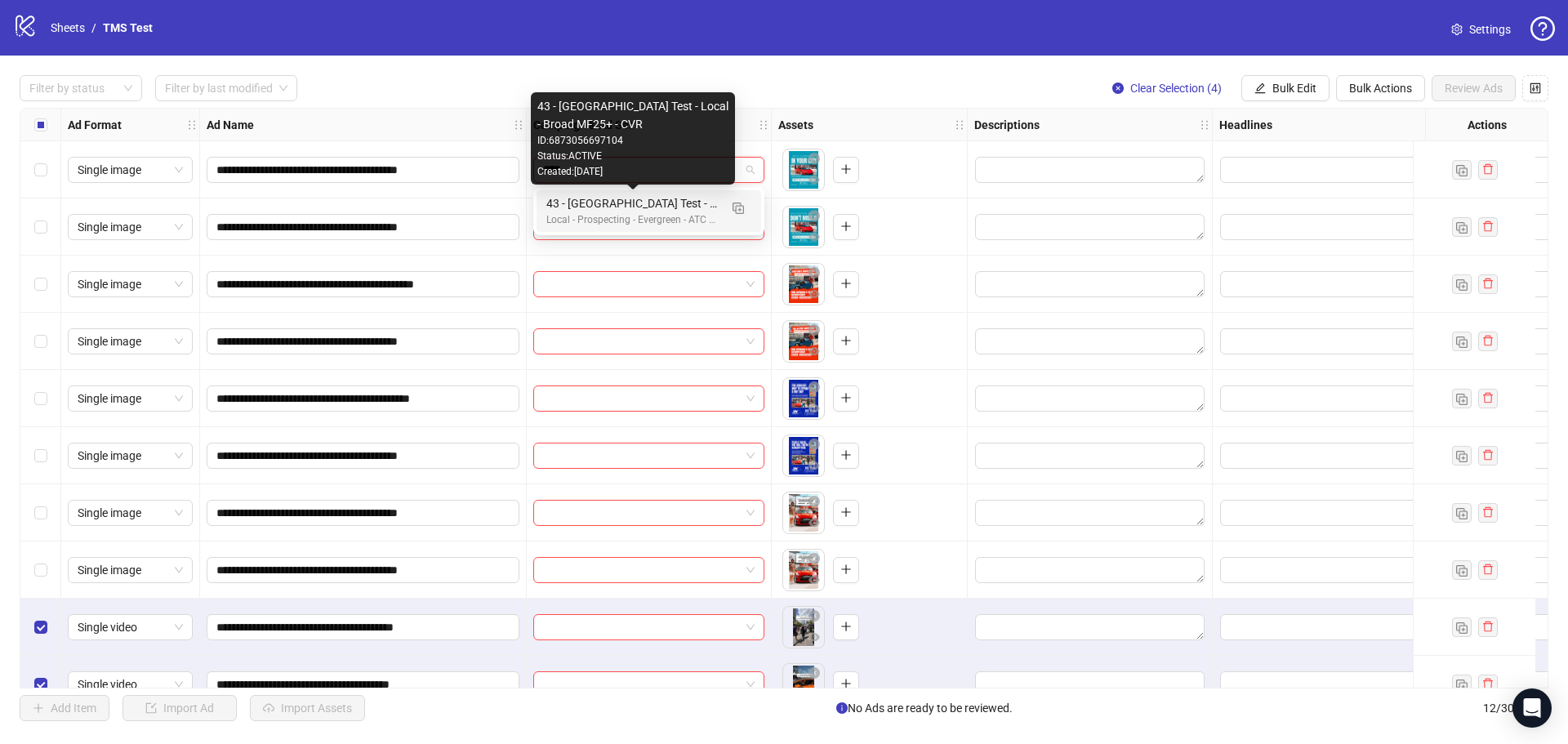
click at [649, 208] on div "43 - Houston Test - Local - Broad MF25+ - CVR" at bounding box center [632, 203] width 172 height 18
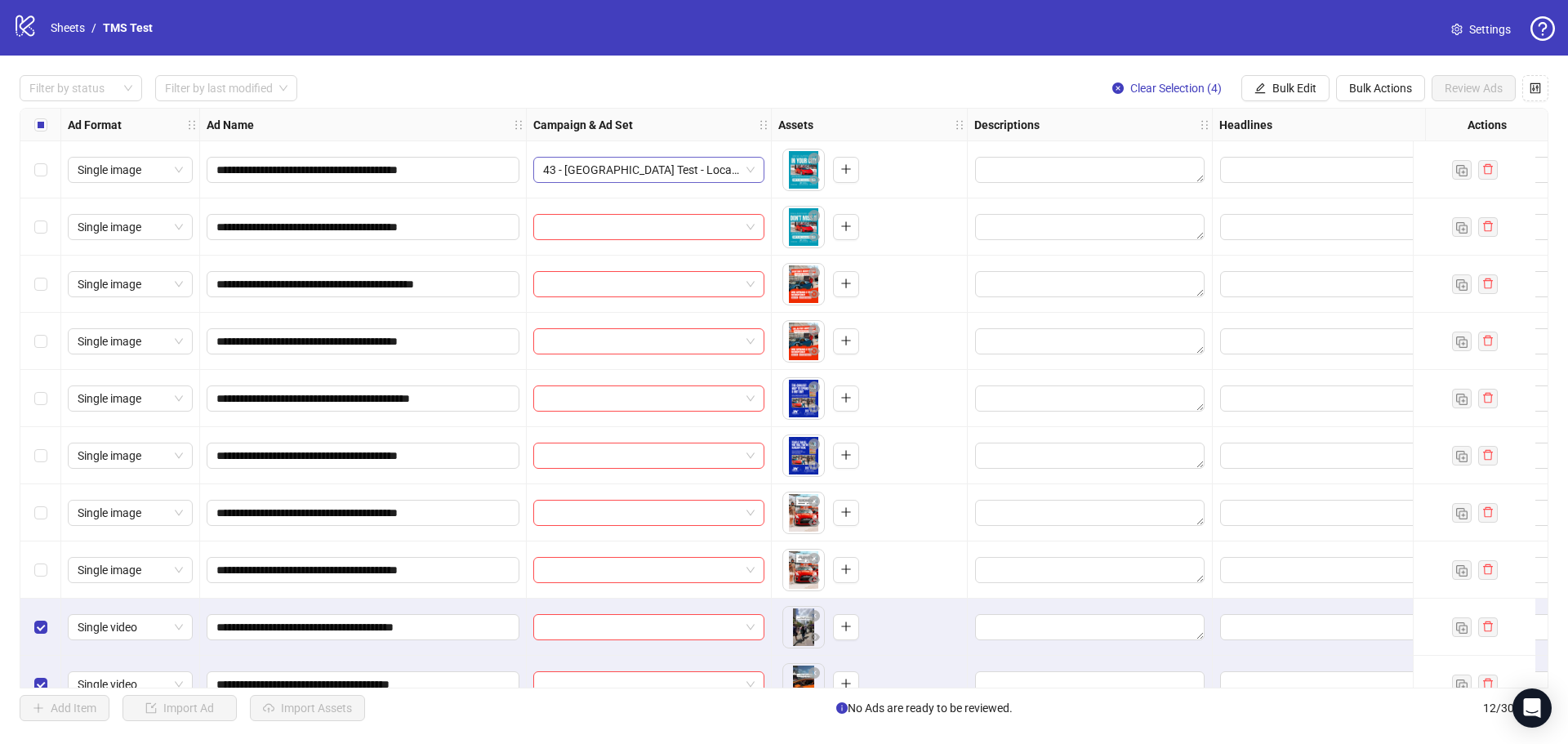
click at [587, 172] on span "43 - Houston Test - Local - Broad MF25+ - CVR" at bounding box center [649, 169] width 212 height 24
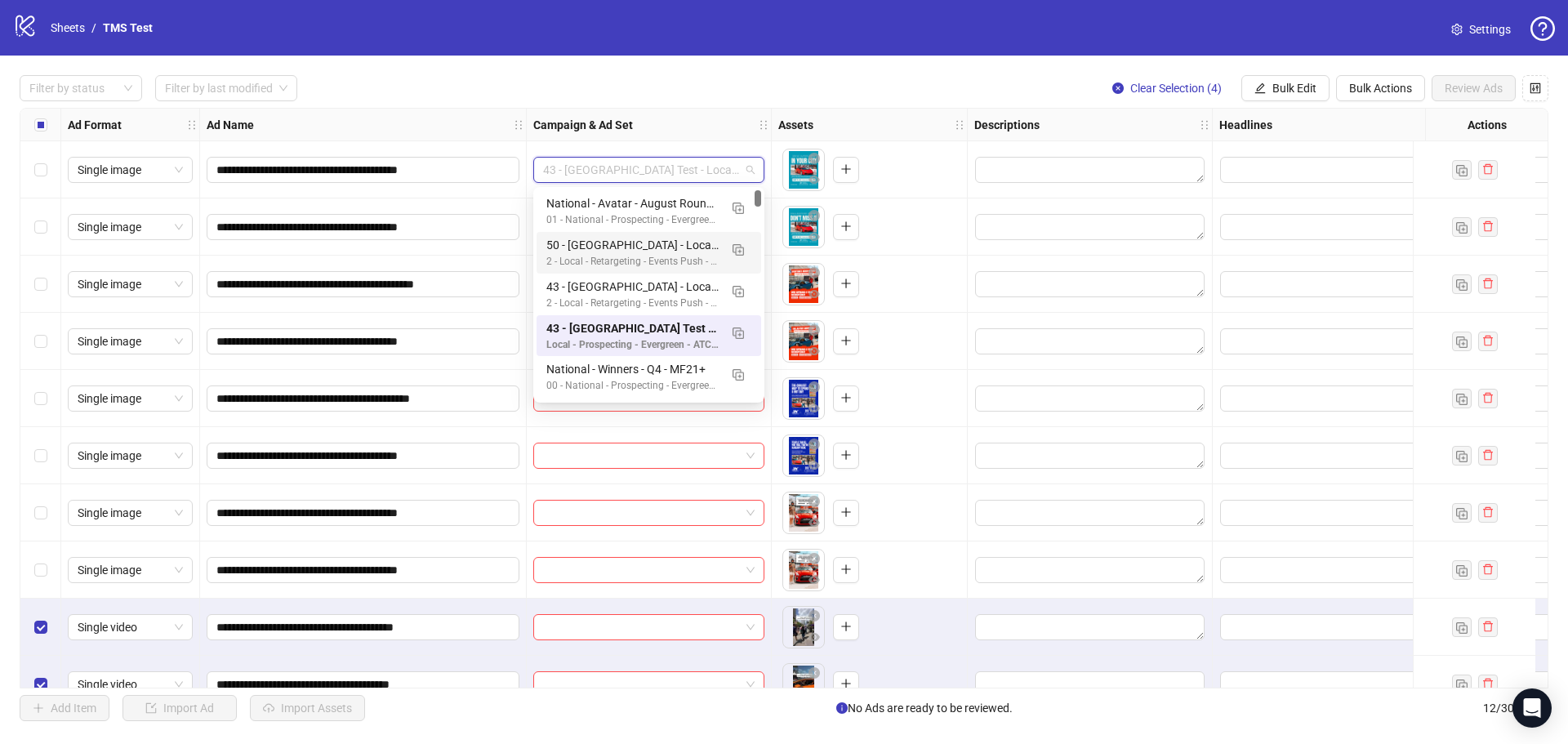
click at [629, 70] on div "**********" at bounding box center [784, 398] width 1568 height 685
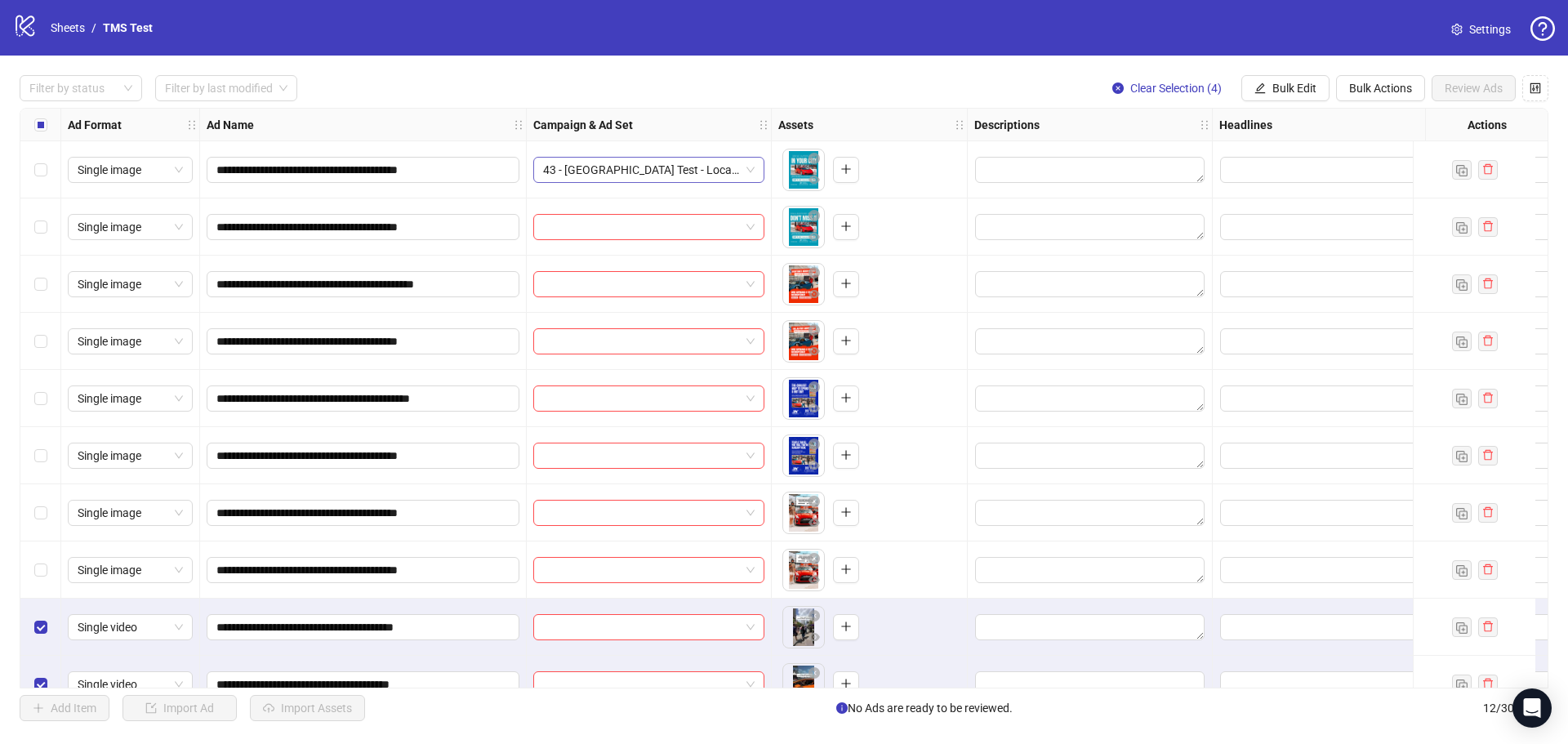
click at [614, 169] on span "43 - Houston Test - Local - Broad MF25+ - CVR" at bounding box center [649, 169] width 212 height 24
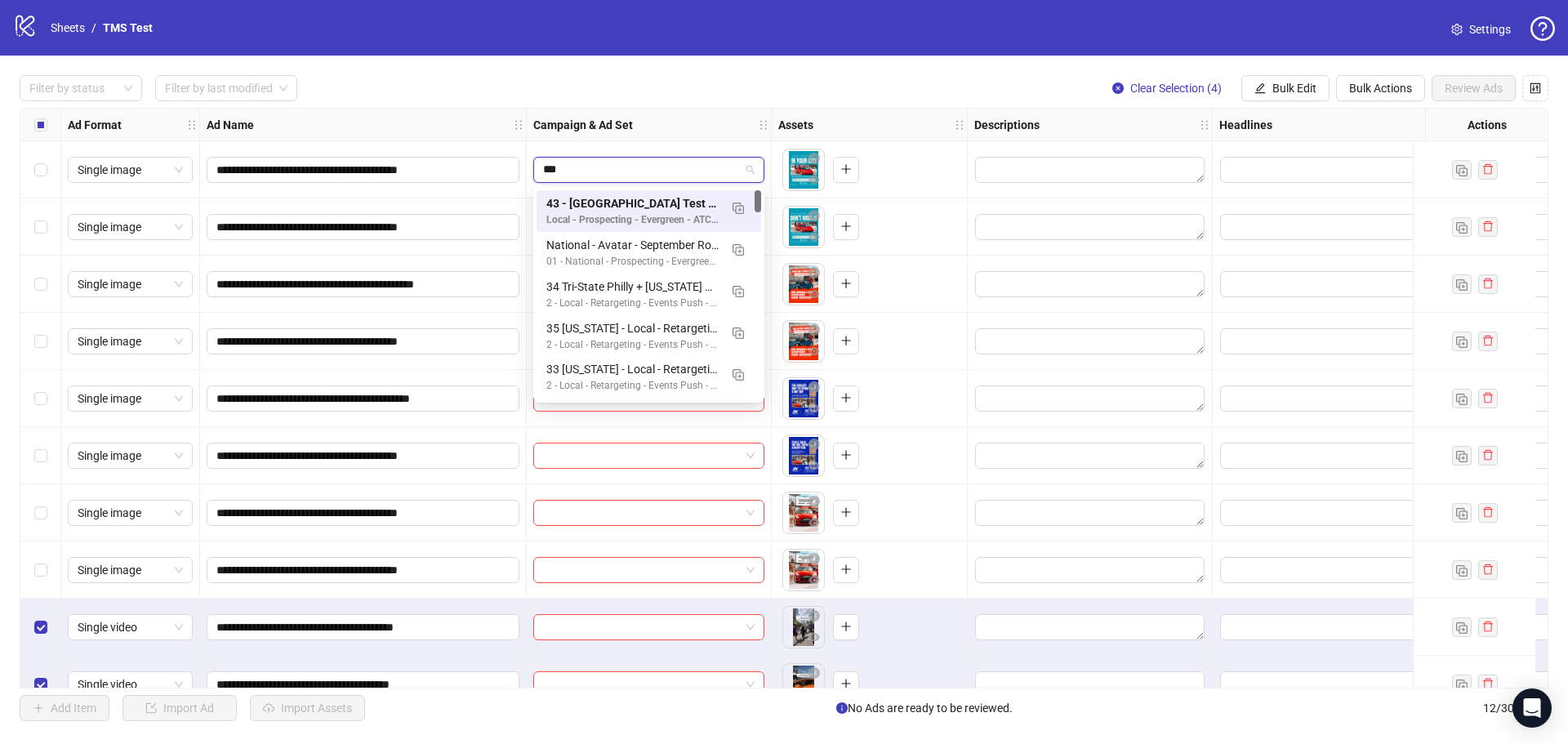
type input "****"
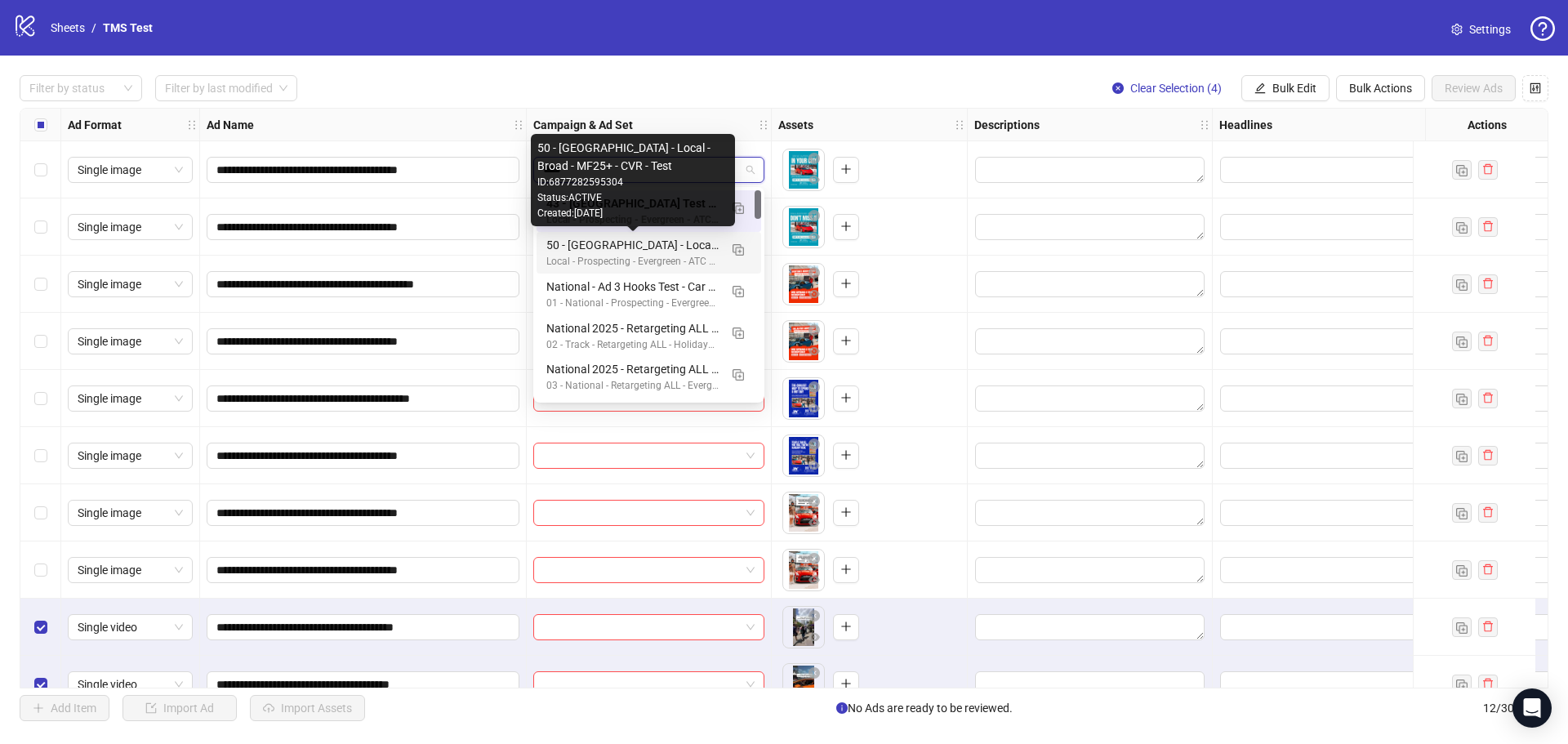
click at [610, 242] on div "50 - Dallas - Local - Broad - MF25+ - CVR - Test" at bounding box center [632, 244] width 172 height 18
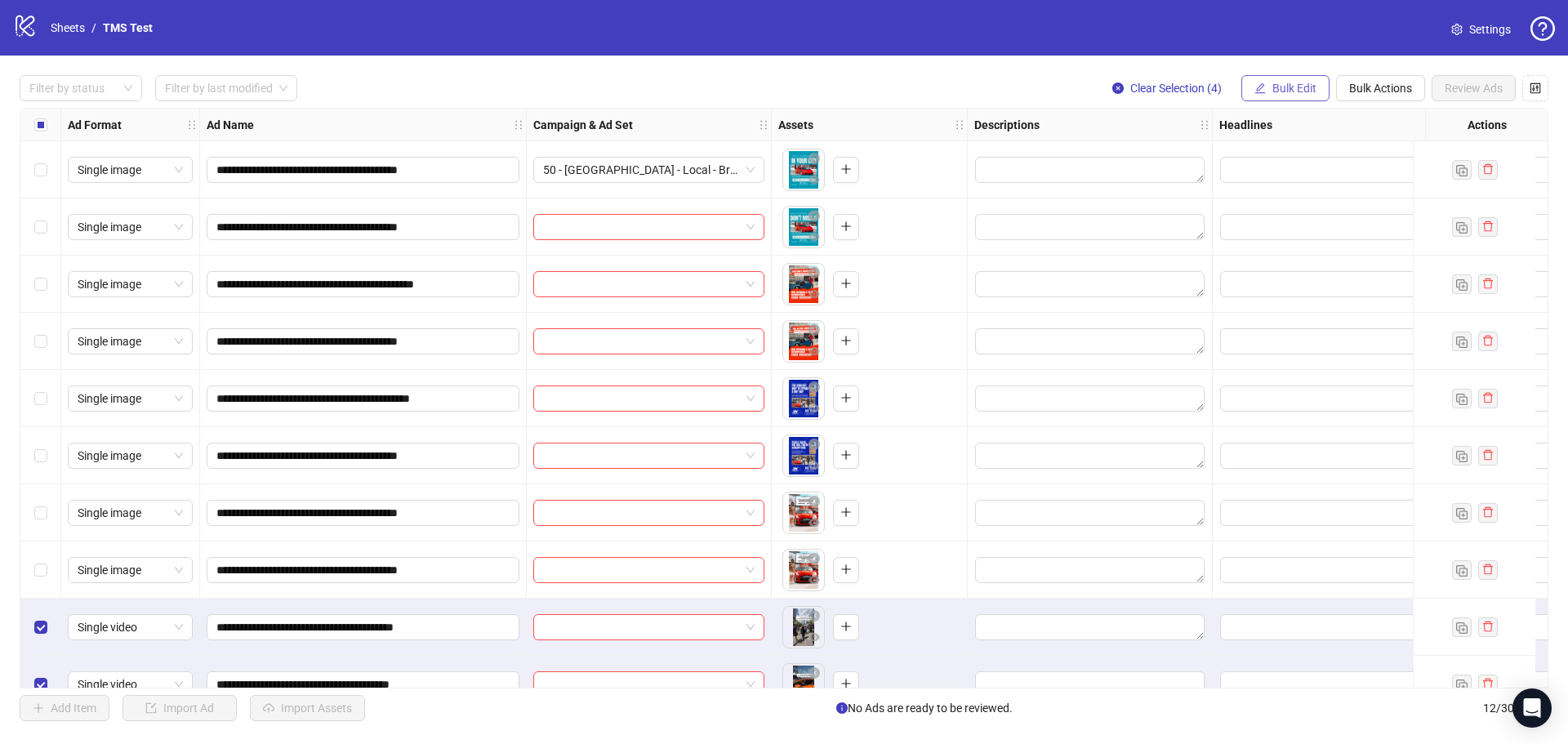
click at [1267, 82] on button "Bulk Edit" at bounding box center [1285, 88] width 89 height 26
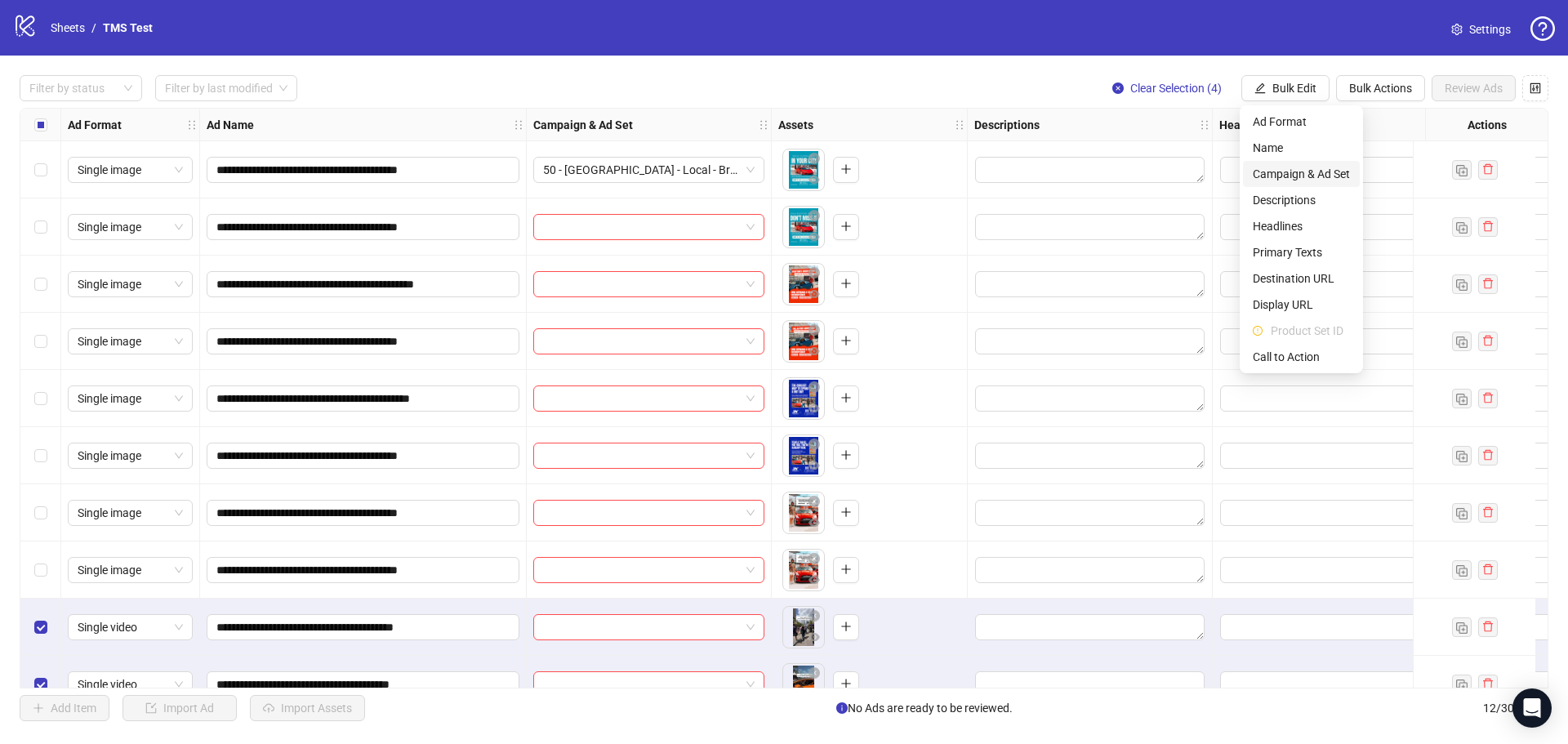
click at [1304, 165] on li "Campaign & Ad Set" at bounding box center [1301, 173] width 116 height 26
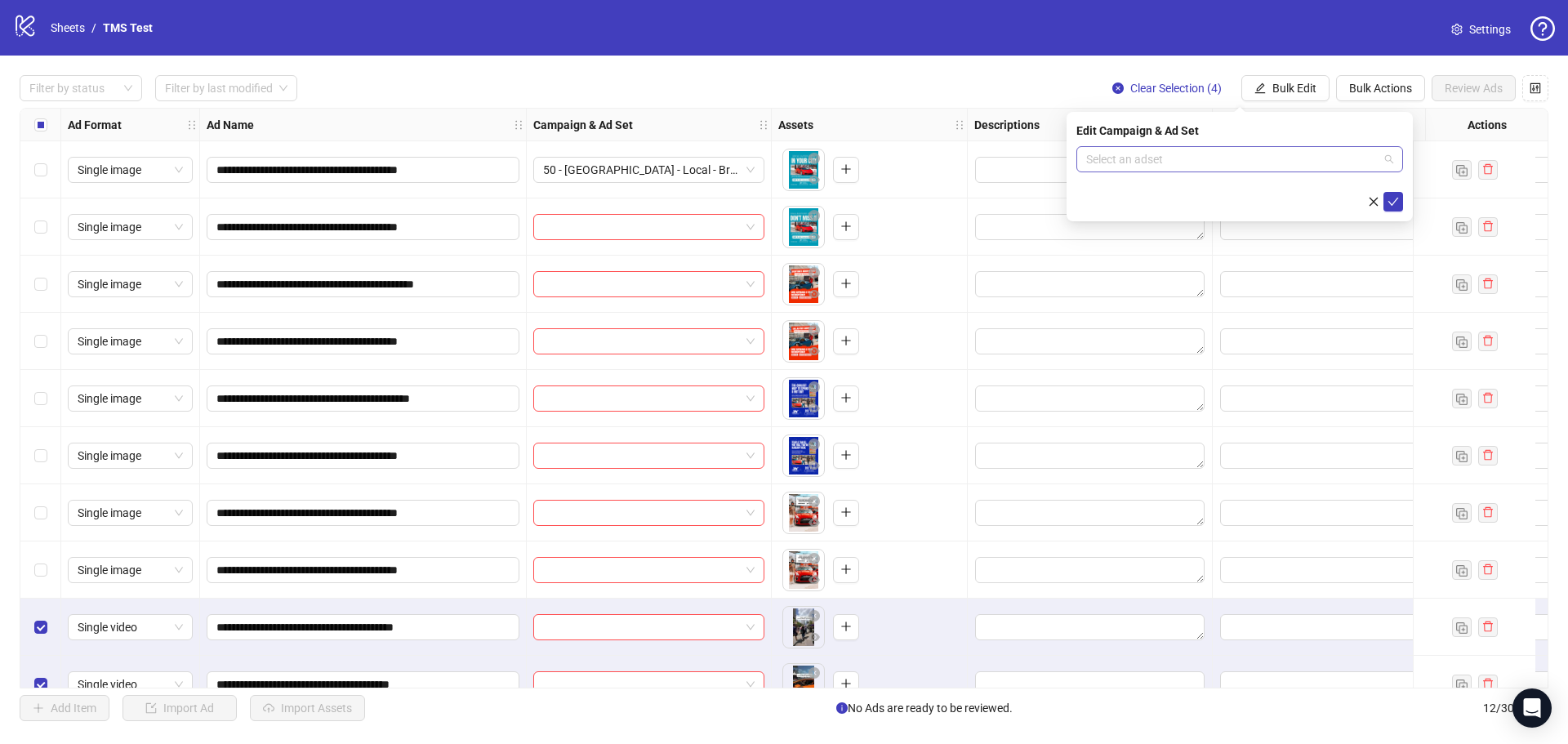
click at [1305, 166] on input "search" at bounding box center [1232, 159] width 292 height 24
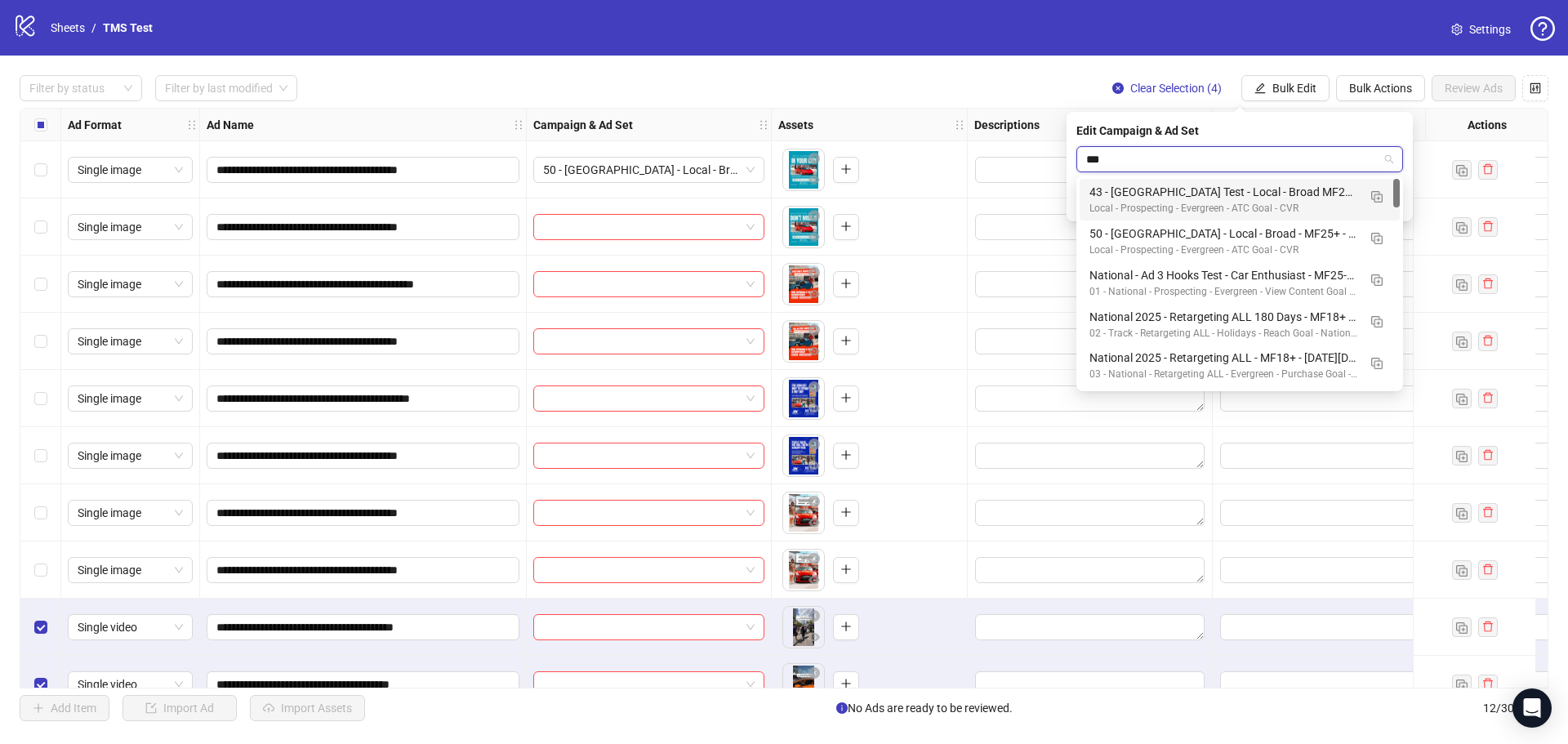
type input "****"
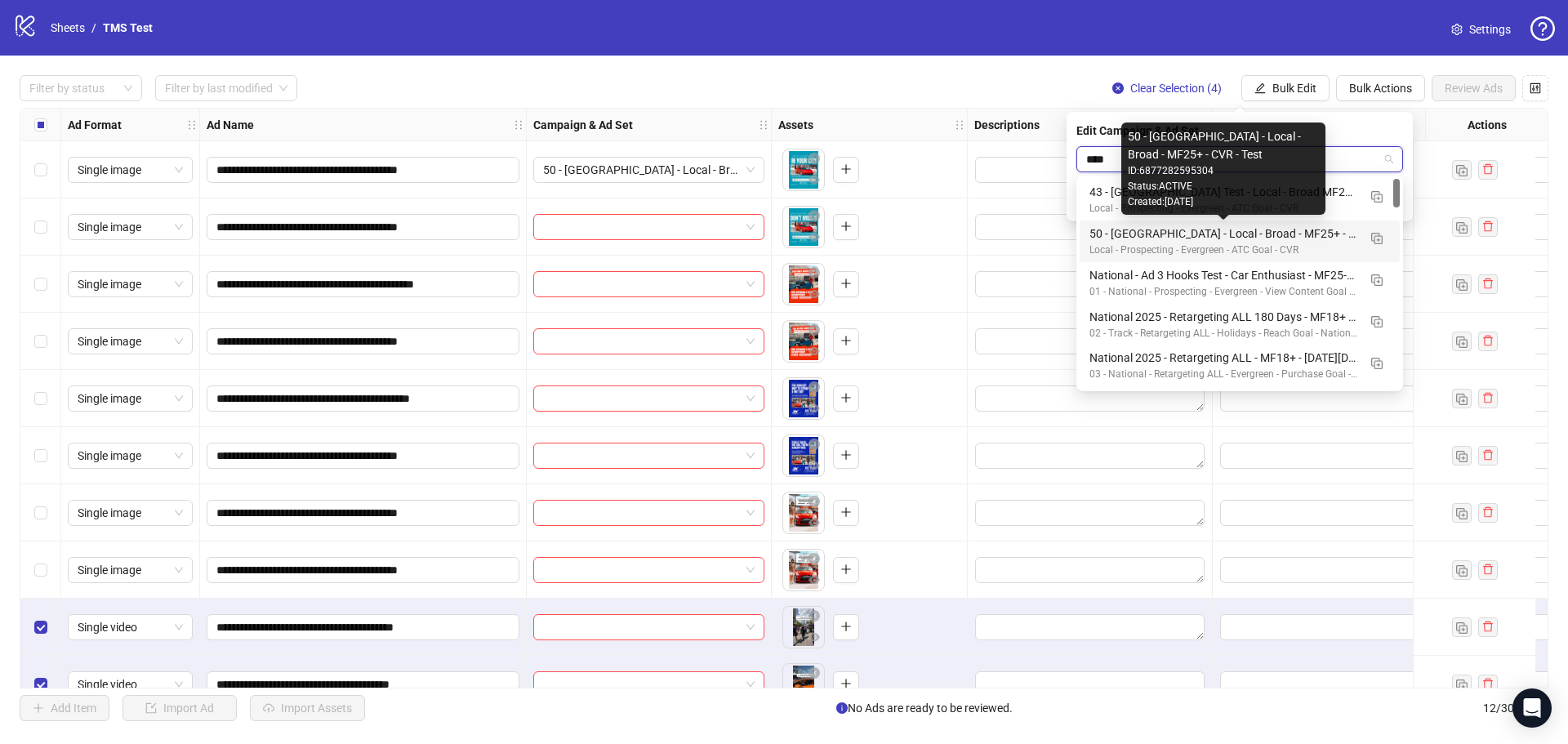
click at [1251, 241] on div "50 - Dallas - Local - Broad - MF25+ - CVR - Test" at bounding box center [1223, 233] width 267 height 18
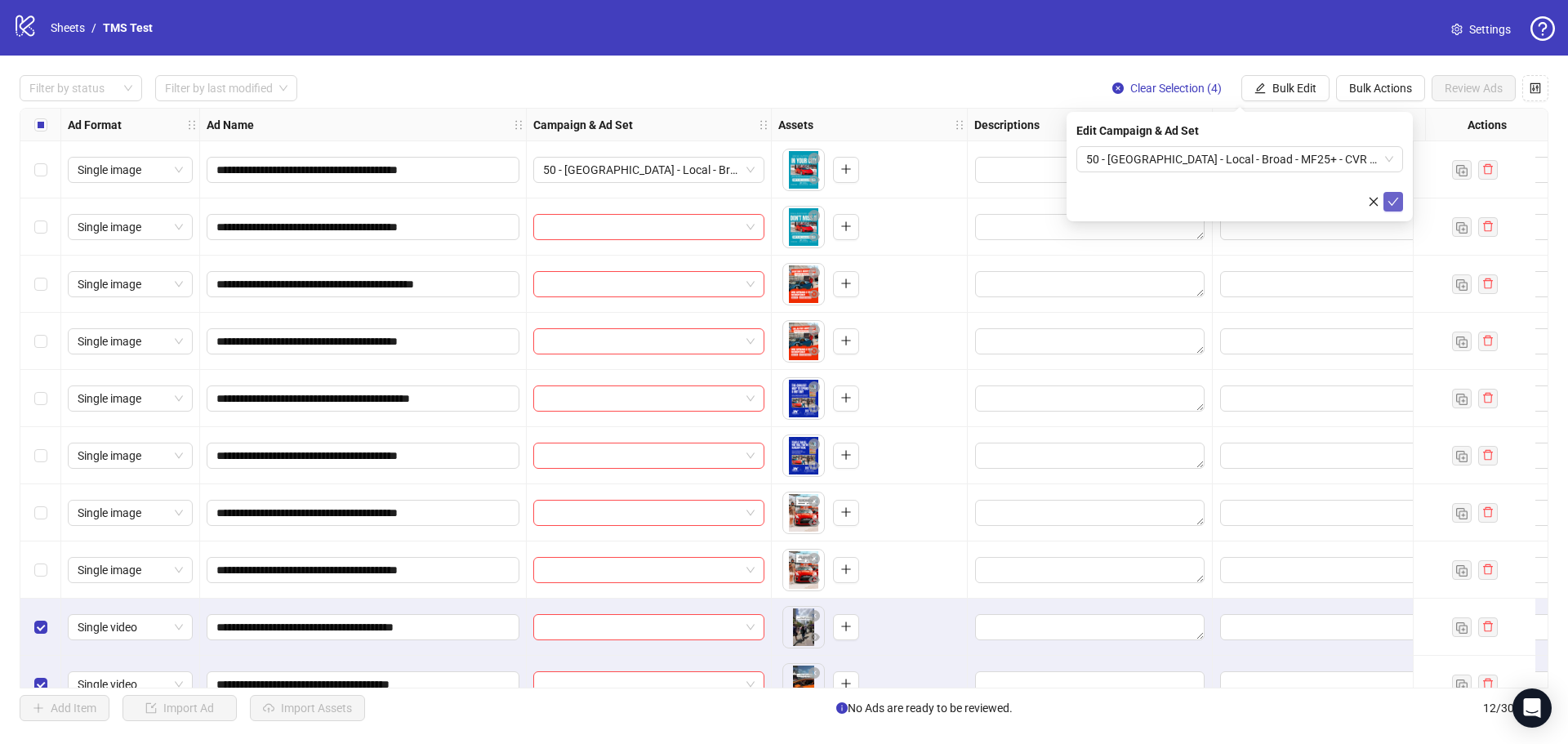
click at [1397, 205] on icon "check" at bounding box center [1393, 202] width 12 height 12
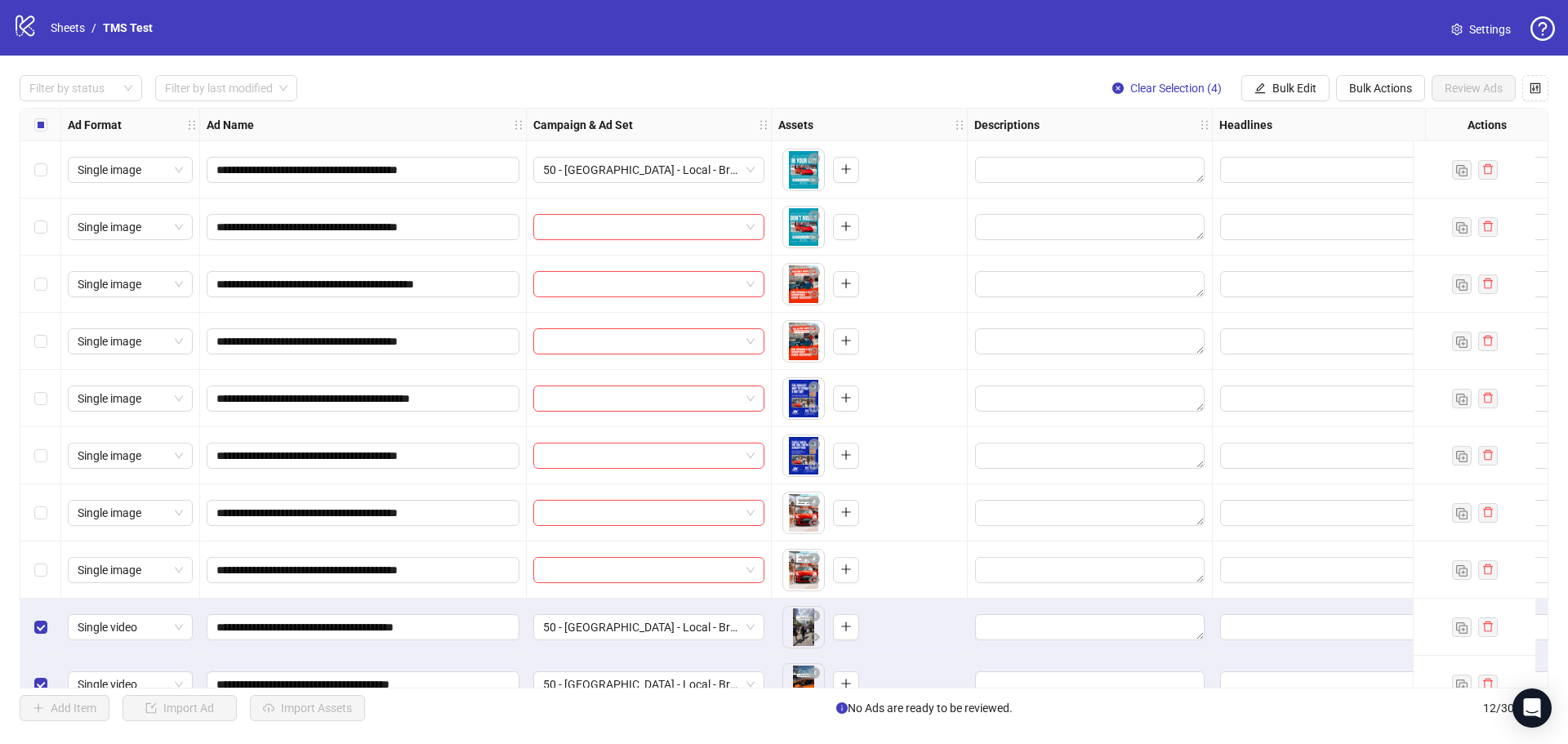
click at [42, 133] on label "Select all rows" at bounding box center [41, 125] width 13 height 18
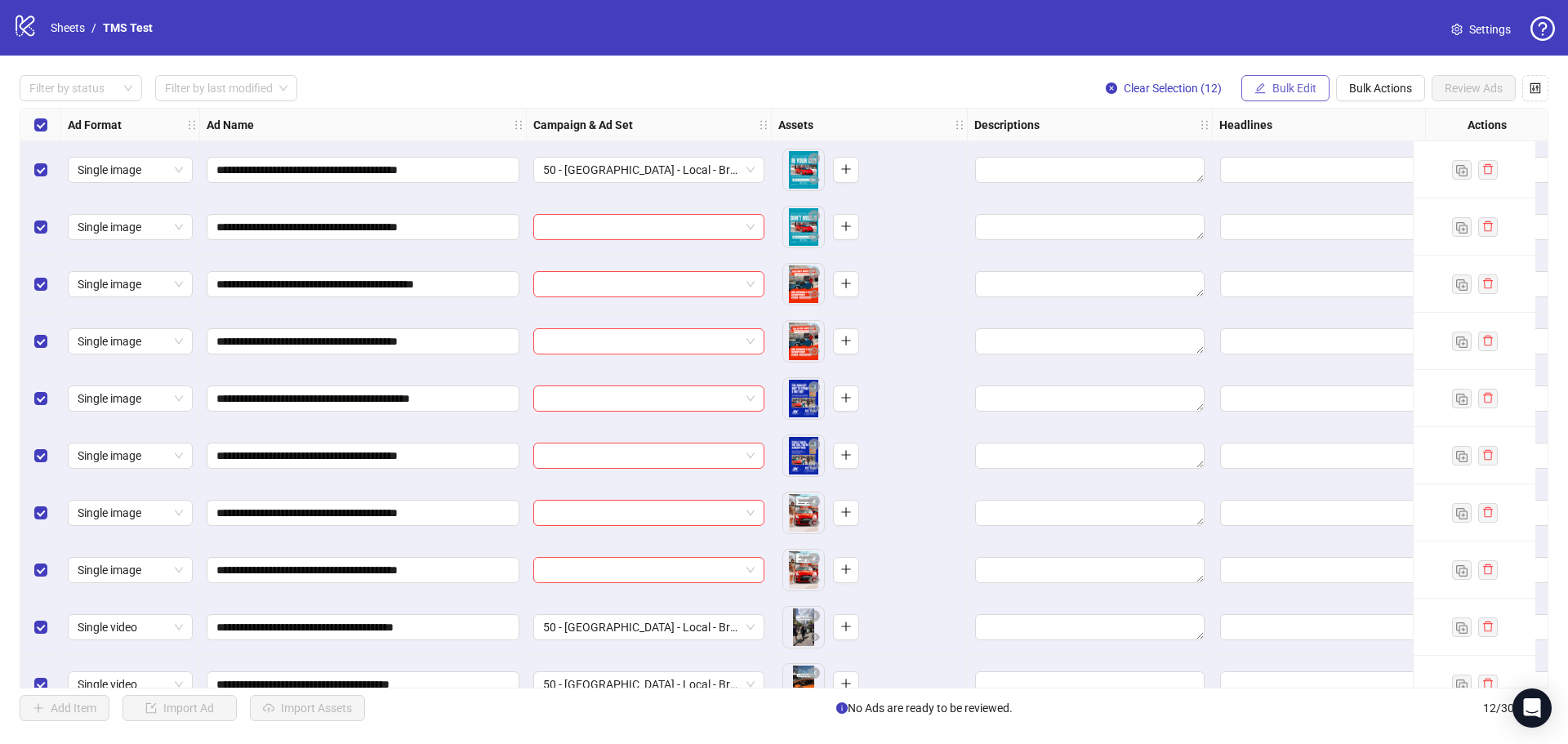
click at [1288, 91] on span "Bulk Edit" at bounding box center [1295, 89] width 44 height 13
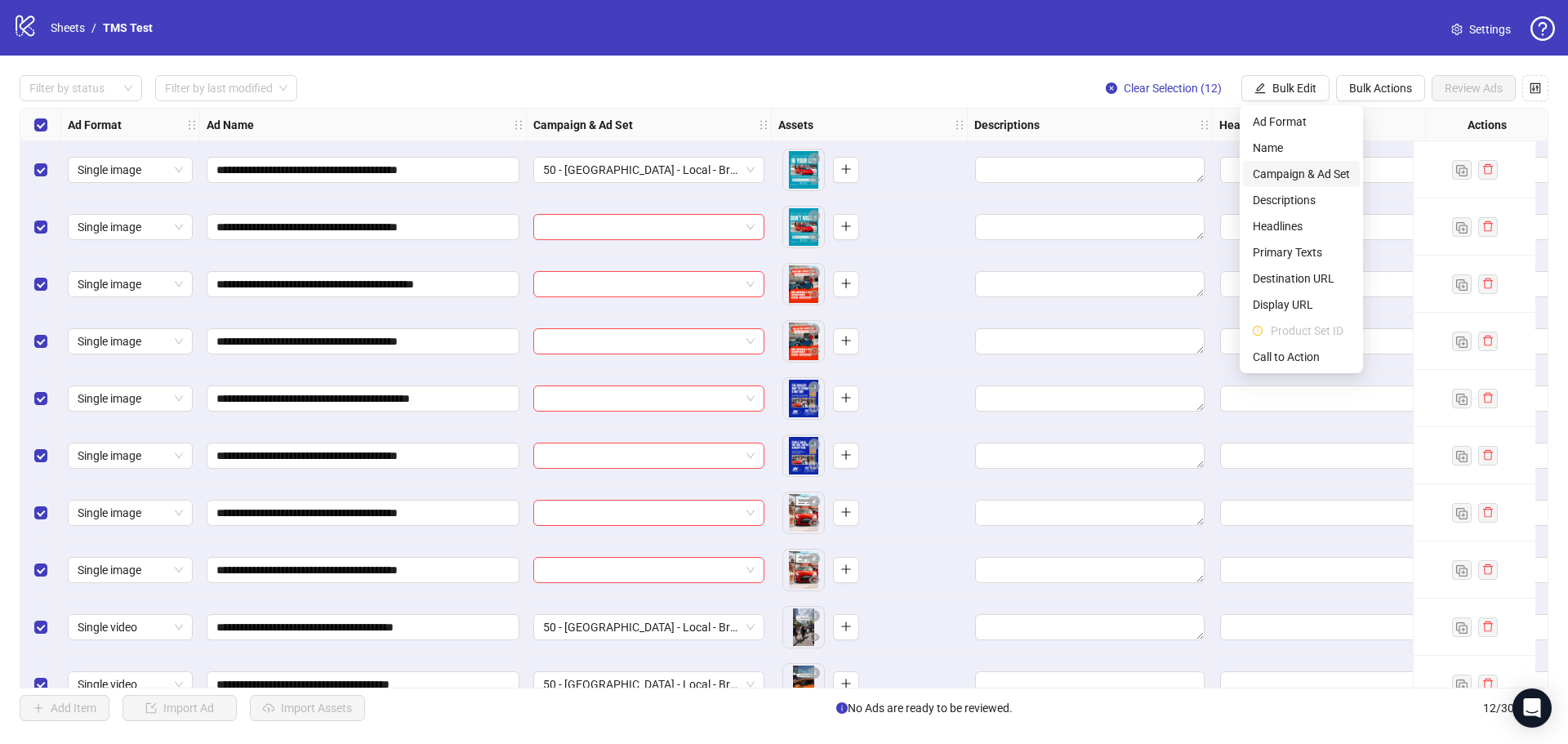
click at [1293, 171] on span "Campaign & Ad Set" at bounding box center [1301, 173] width 97 height 18
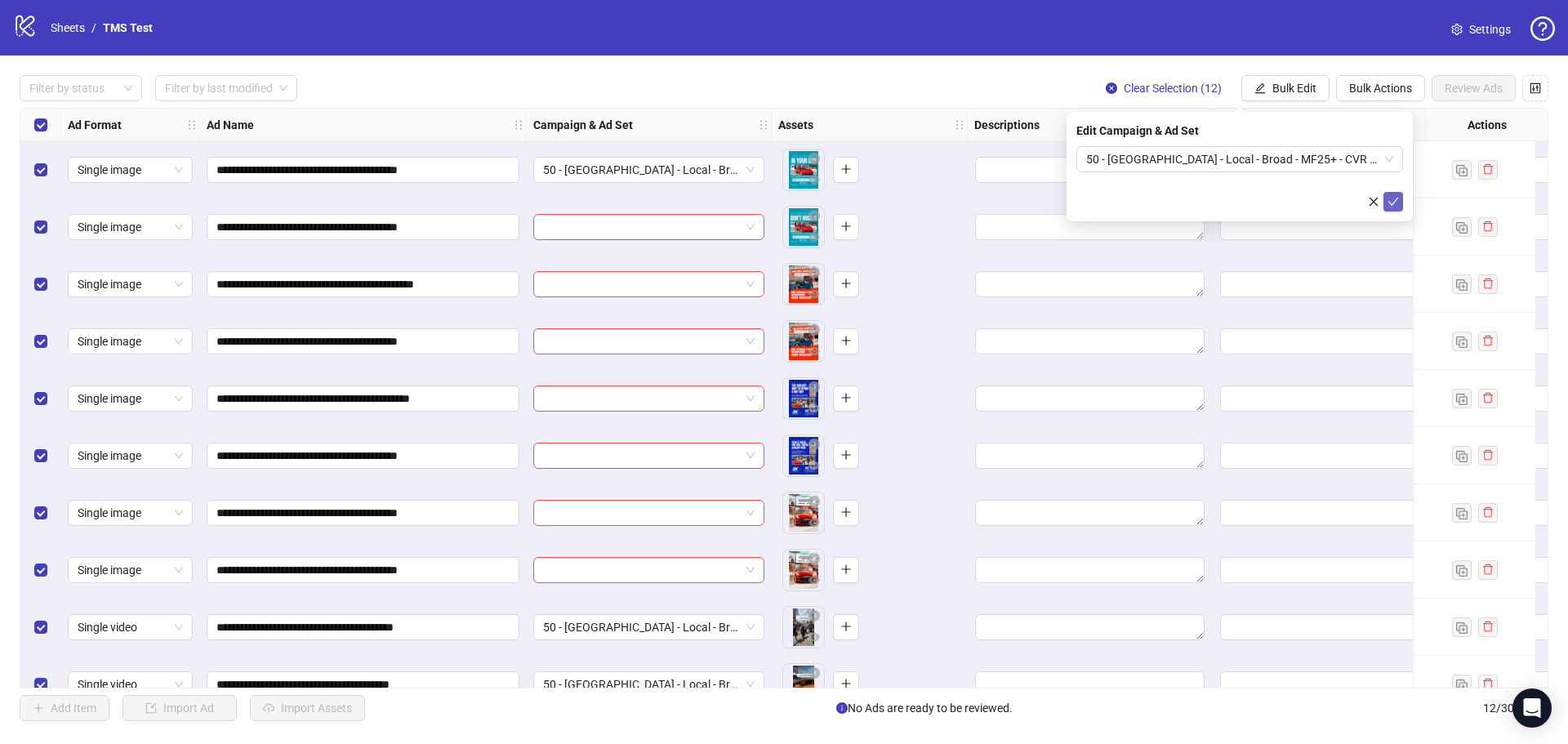
click at [1402, 197] on button "submit" at bounding box center [1393, 201] width 19 height 19
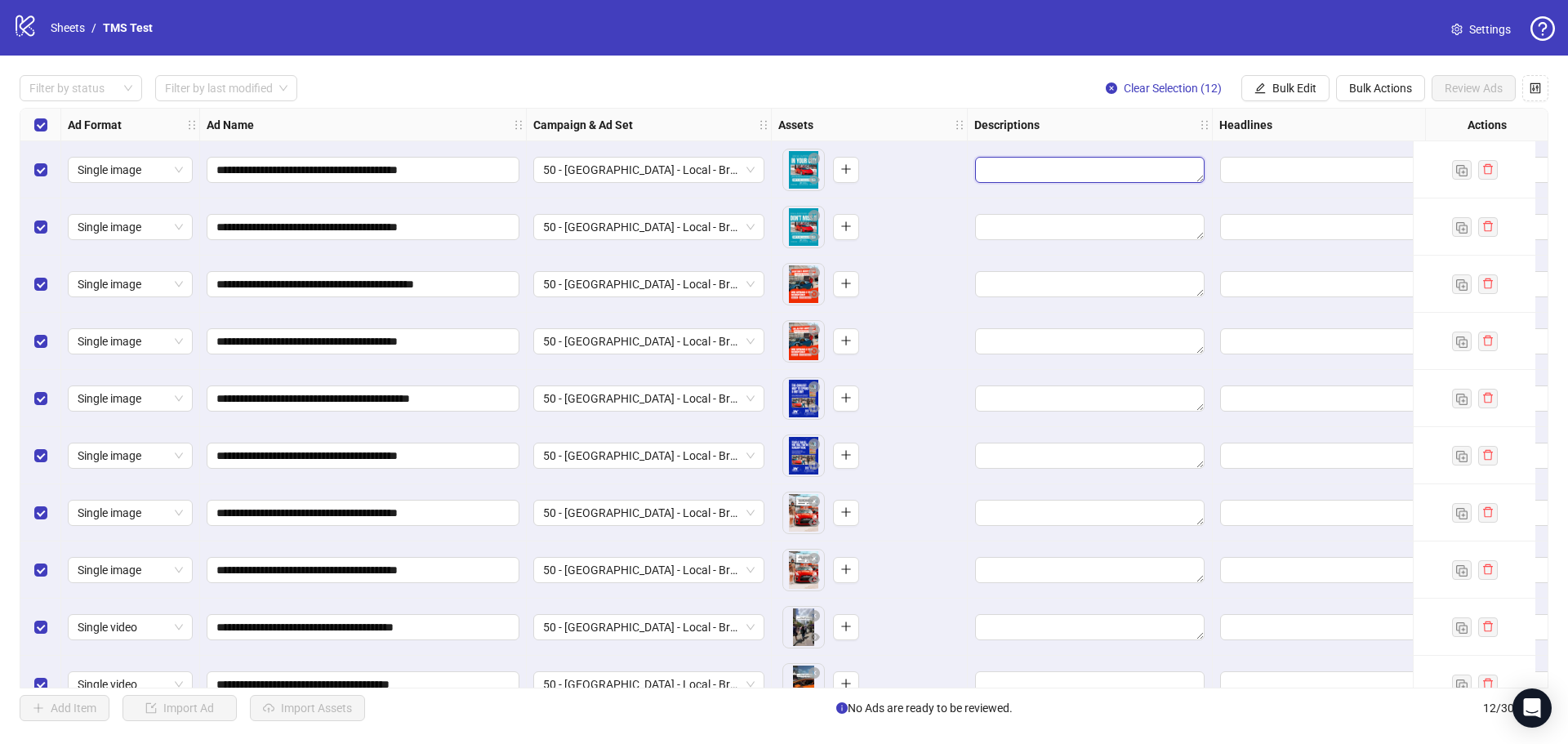
click at [1034, 162] on textarea "Edit values" at bounding box center [1090, 169] width 230 height 26
